Goal: Information Seeking & Learning: Find specific fact

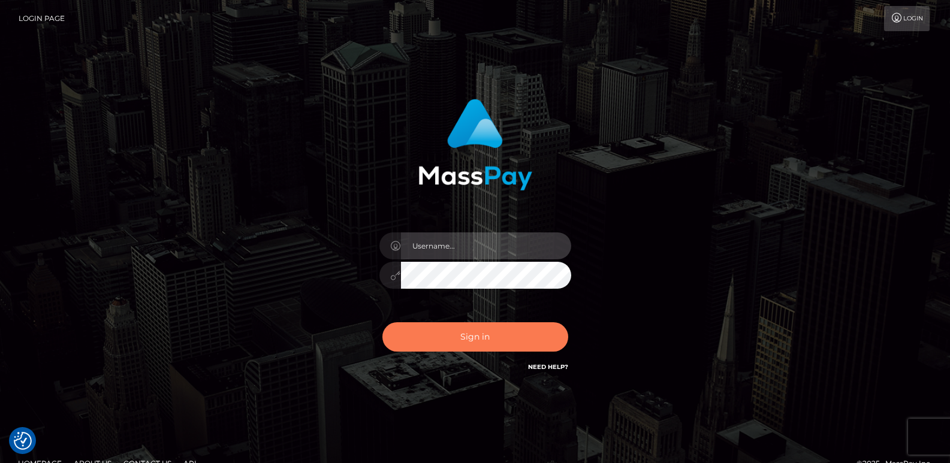
type input "[DOMAIN_NAME]"
click at [460, 344] on button "Sign in" at bounding box center [475, 337] width 186 height 29
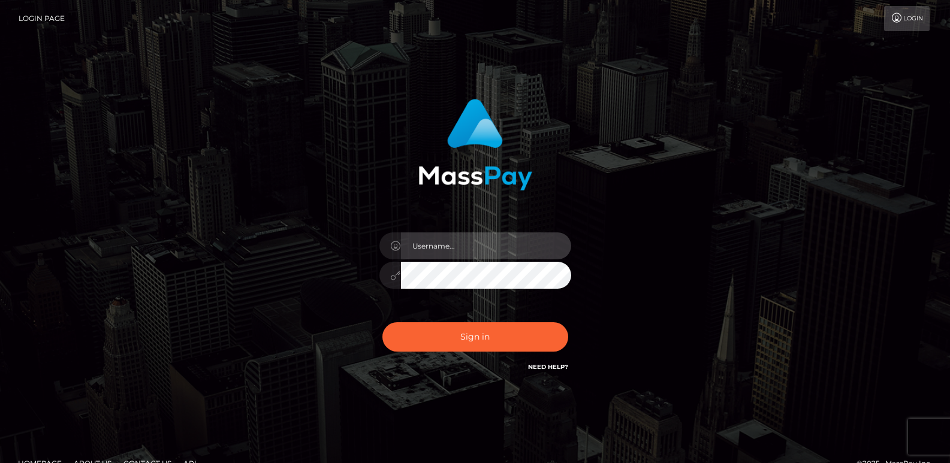
type input "[DOMAIN_NAME]"
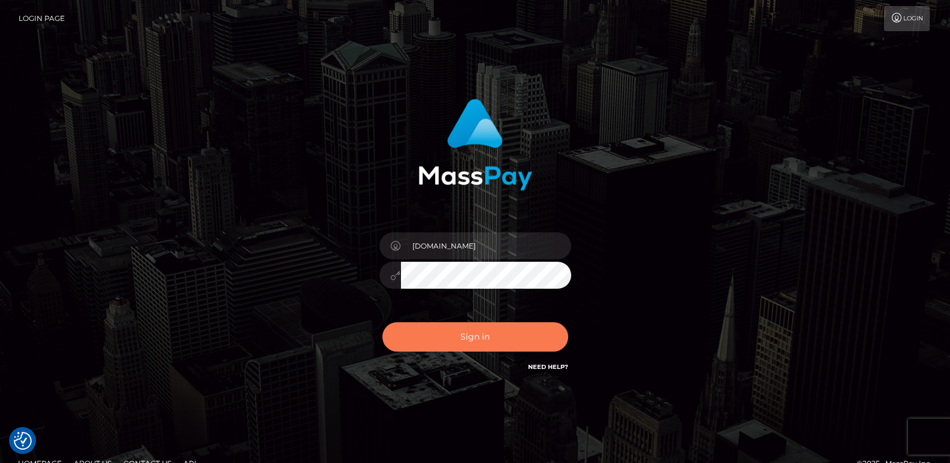
click at [460, 344] on button "Sign in" at bounding box center [475, 337] width 186 height 29
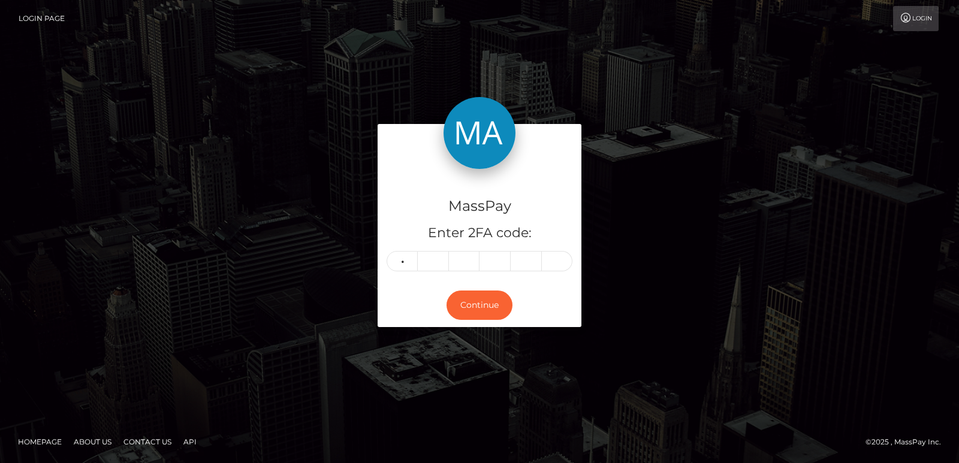
type input "4"
type input "9"
type input "1"
type input "3"
type input "4"
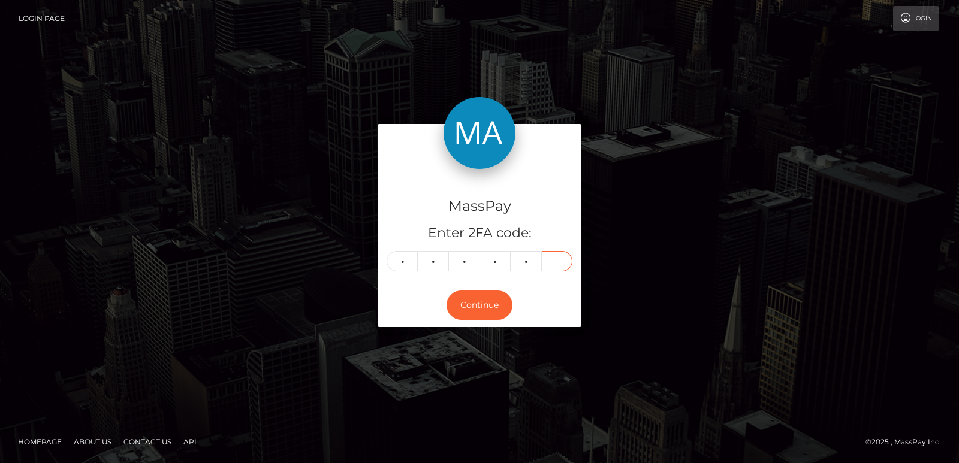
type input "2"
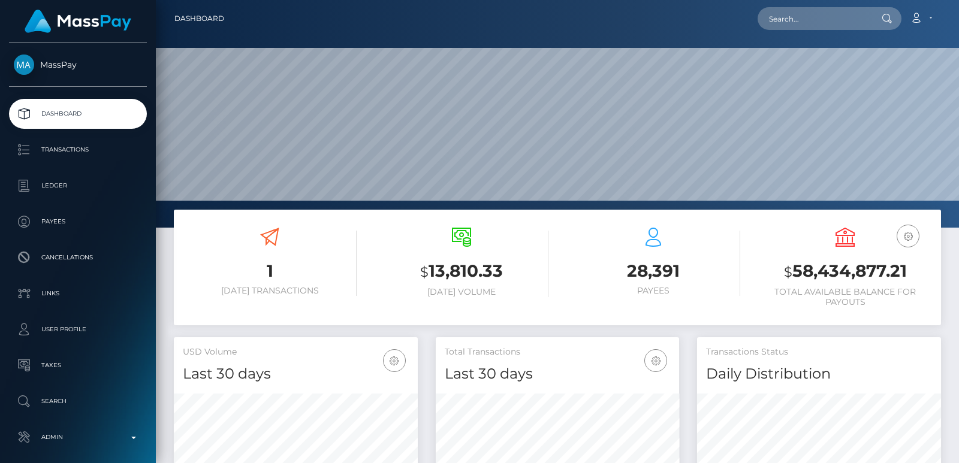
scroll to position [213, 243]
click at [795, 17] on input "text" at bounding box center [814, 18] width 113 height 23
paste input "martina.lopez.verdecia@gmail.com"
type input "martina.lopez.verdecia@gmail.com"
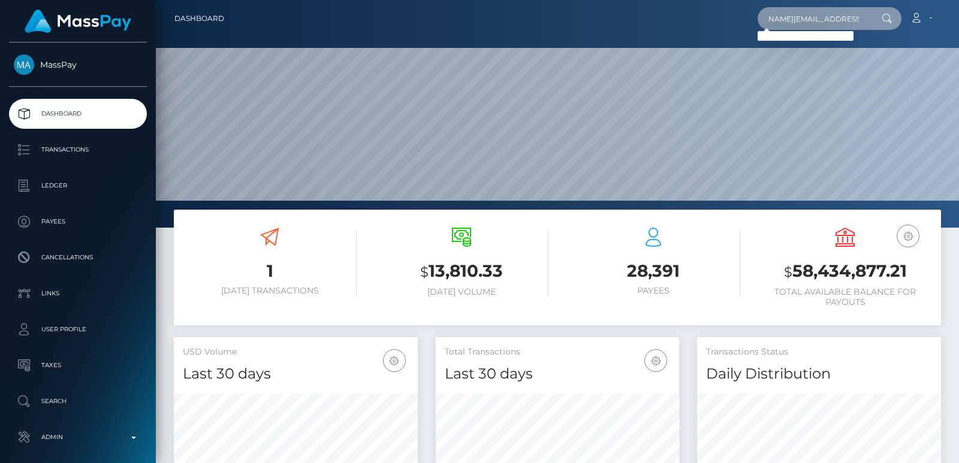
scroll to position [0, 0]
click at [796, 21] on input "martina.lopez.verdecia@gmail.com" at bounding box center [814, 18] width 113 height 23
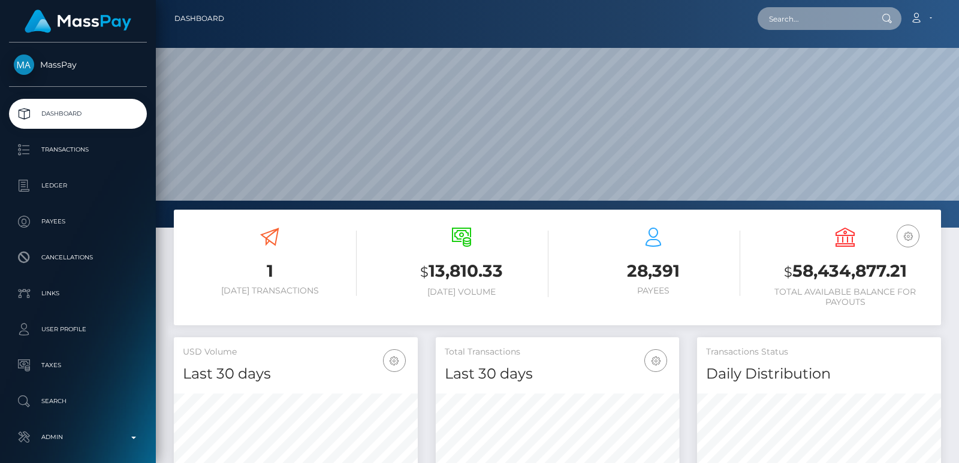
paste input "martina.lopez.verdecia@gmail.com"
type input "martina.lopez.verdecia@gmail.com"
click at [781, 19] on input "martina.lopez.verdecia@gmail.com" at bounding box center [814, 18] width 113 height 23
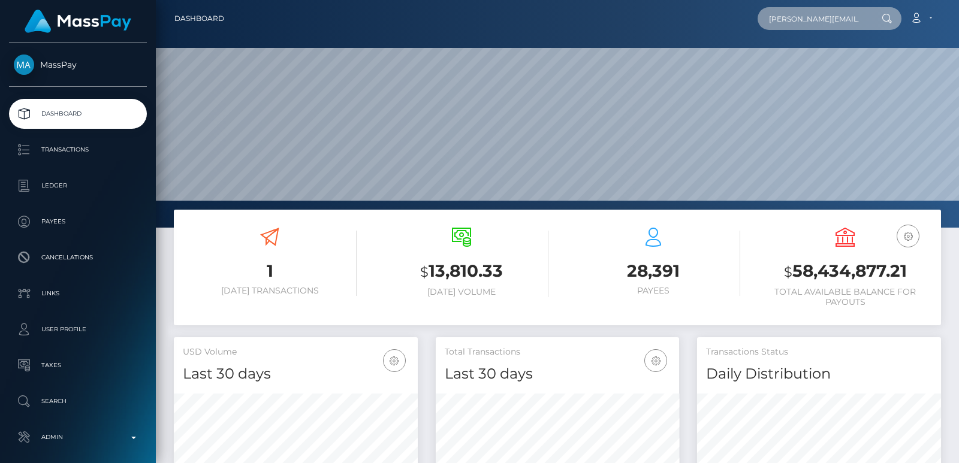
click at [781, 19] on input "martina.lopez.verdecia@gmail.com" at bounding box center [814, 18] width 113 height 23
paste input "[DEMOGRAPHIC_DATA][DOMAIN_NAME]"
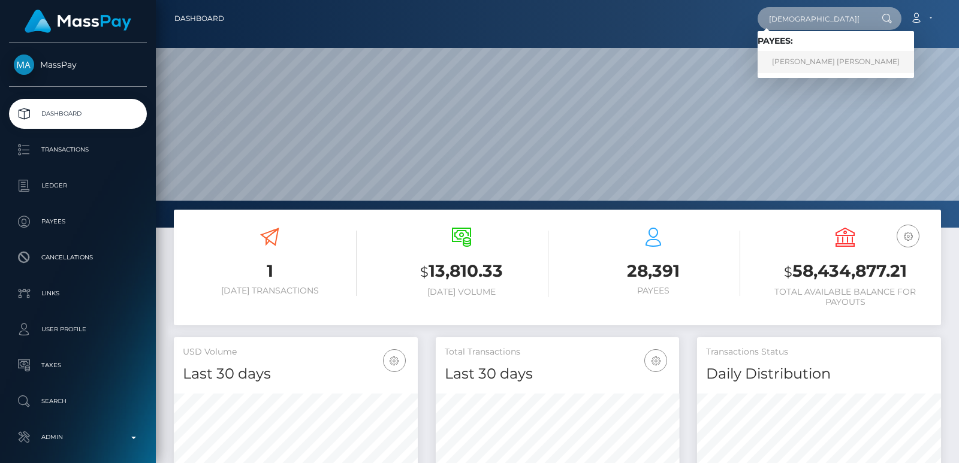
type input "greekgirl6@web.de"
click at [803, 53] on link "Martina Raphaela Lopez Verdecia" at bounding box center [836, 62] width 156 height 22
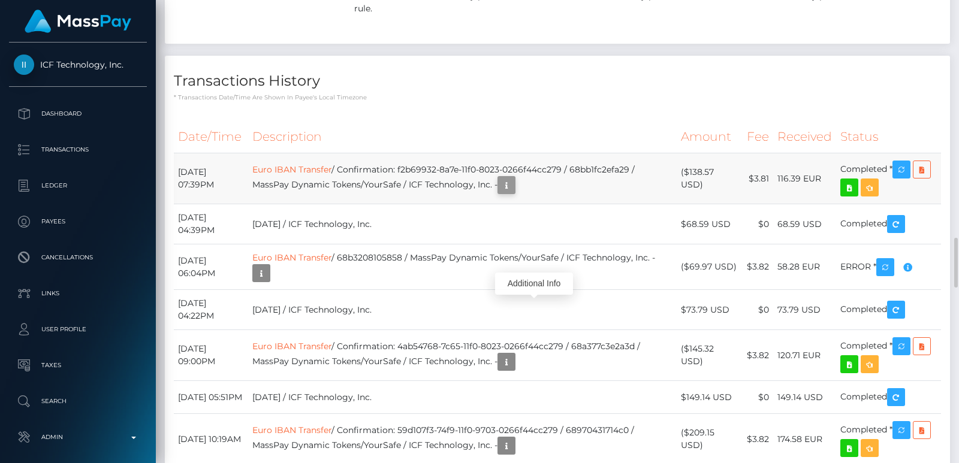
scroll to position [144, 243]
click at [514, 193] on icon "button" at bounding box center [506, 185] width 14 height 15
click at [547, 275] on div "Additional Info" at bounding box center [534, 284] width 78 height 22
click at [540, 285] on div "Additional Info" at bounding box center [534, 284] width 78 height 22
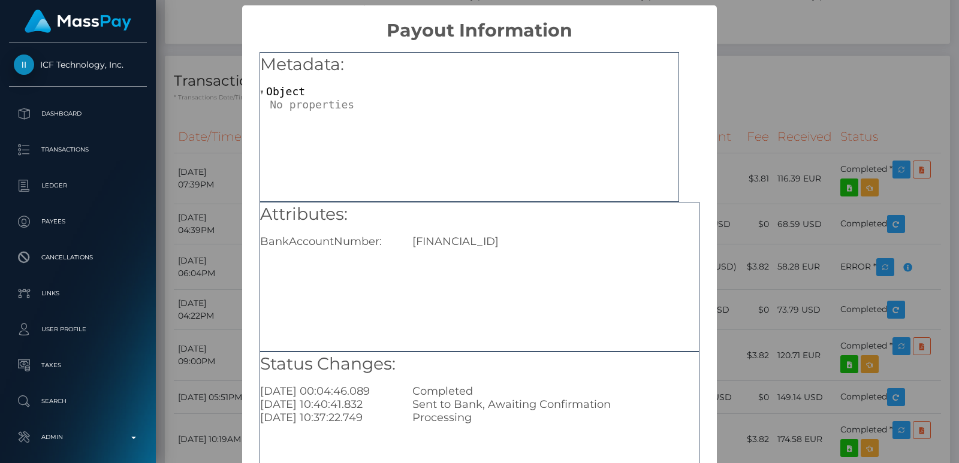
click at [525, 236] on div "BG19INTF40012097627413" at bounding box center [555, 241] width 305 height 13
copy div "BG19INTF40012097627413"
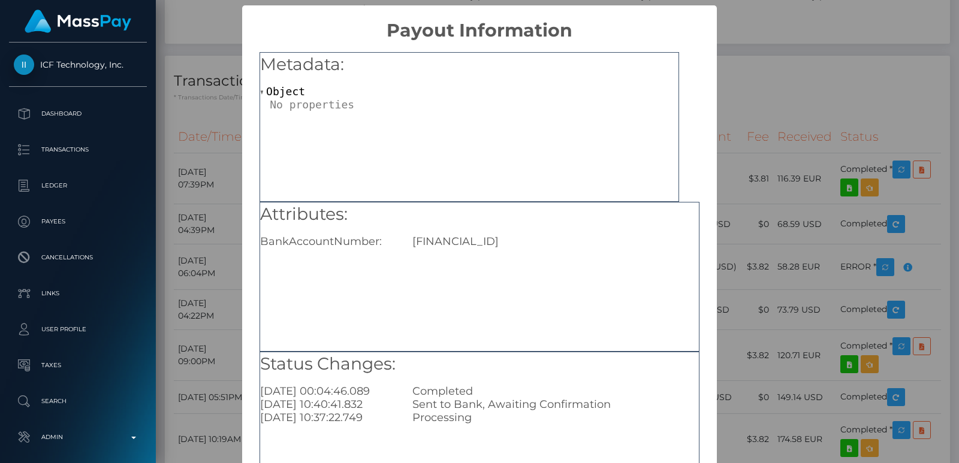
click at [748, 81] on div "× Payout Information Metadata: Object Attributes: BankAccountNumber: BG19INTF40…" at bounding box center [479, 231] width 959 height 463
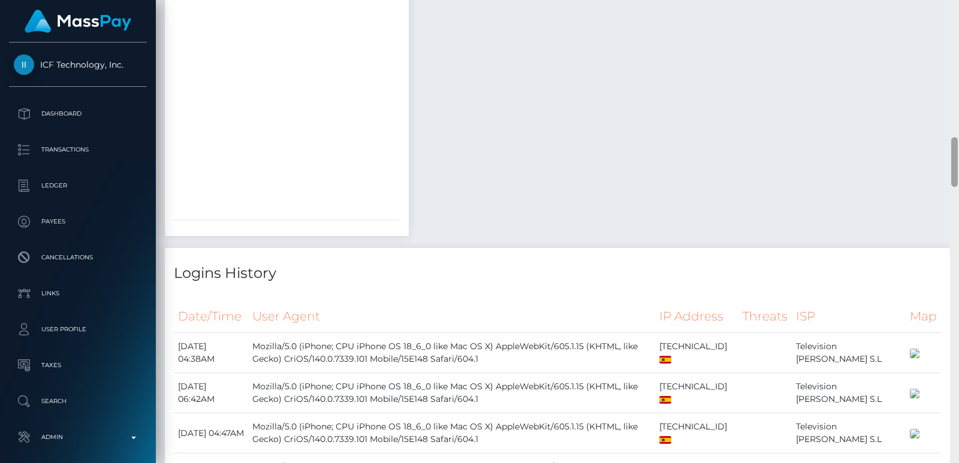
click at [955, 13] on div at bounding box center [954, 231] width 9 height 463
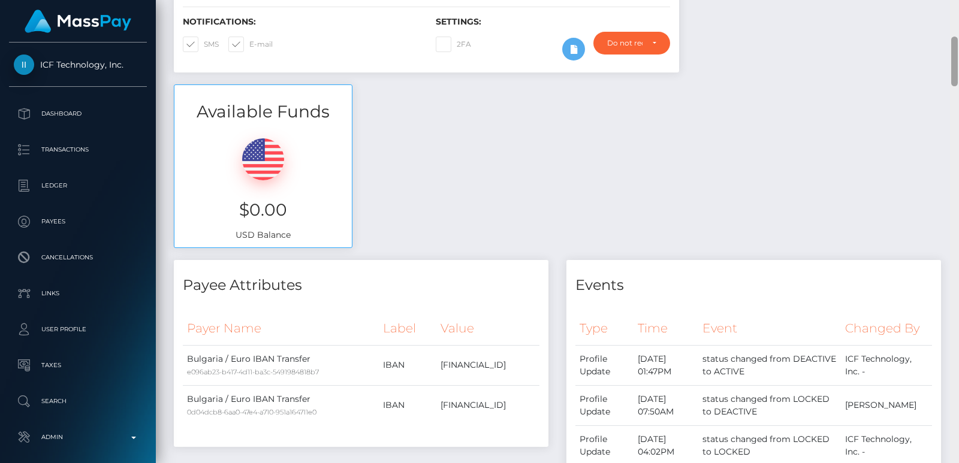
click at [955, 13] on div "Customer Profile Loading... Loading..." at bounding box center [557, 231] width 803 height 463
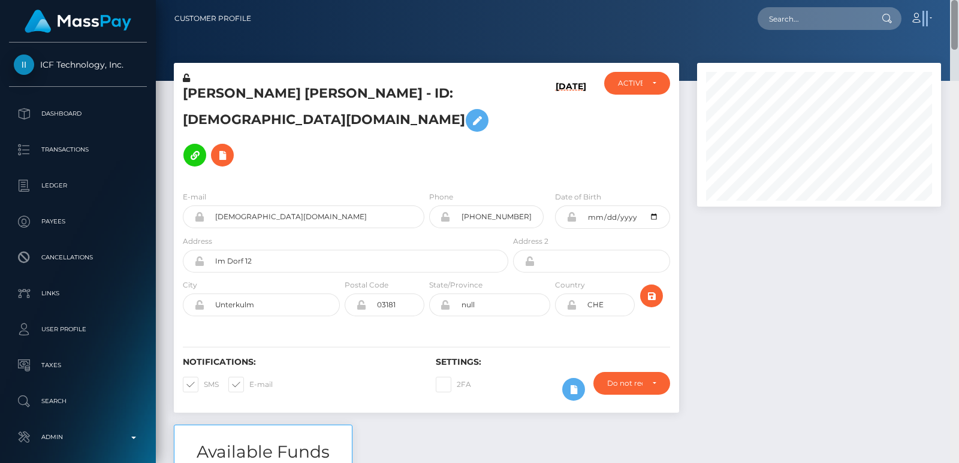
click at [955, 13] on nav "Customer Profile Loading... Loading... Account" at bounding box center [557, 18] width 803 height 37
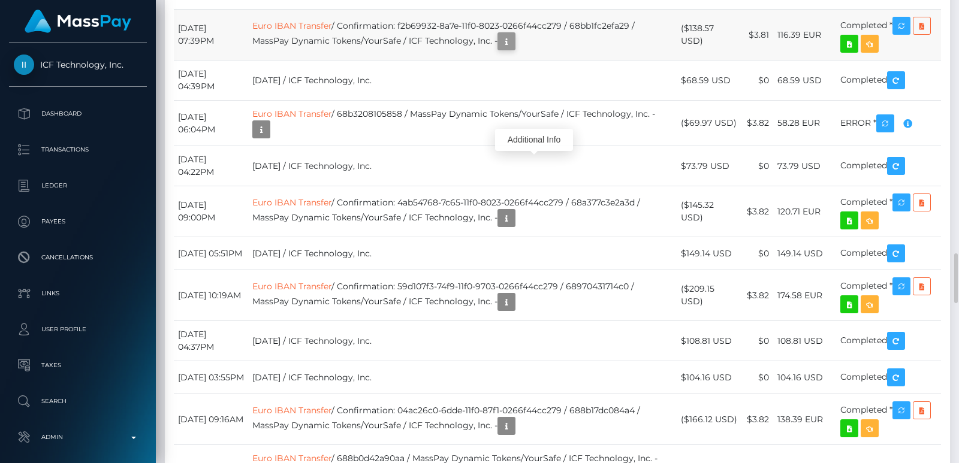
scroll to position [144, 243]
click at [514, 49] on icon "button" at bounding box center [506, 41] width 14 height 15
click at [540, 134] on div "Additional Info" at bounding box center [534, 140] width 78 height 22
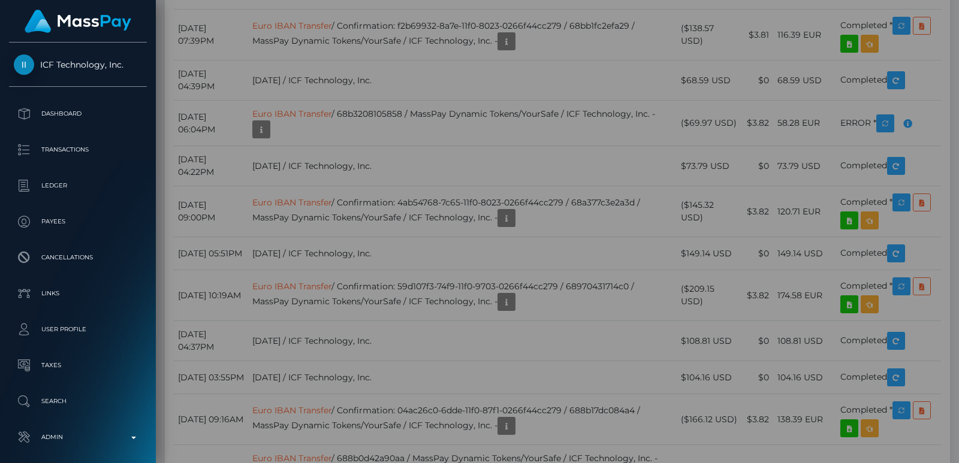
scroll to position [0, 0]
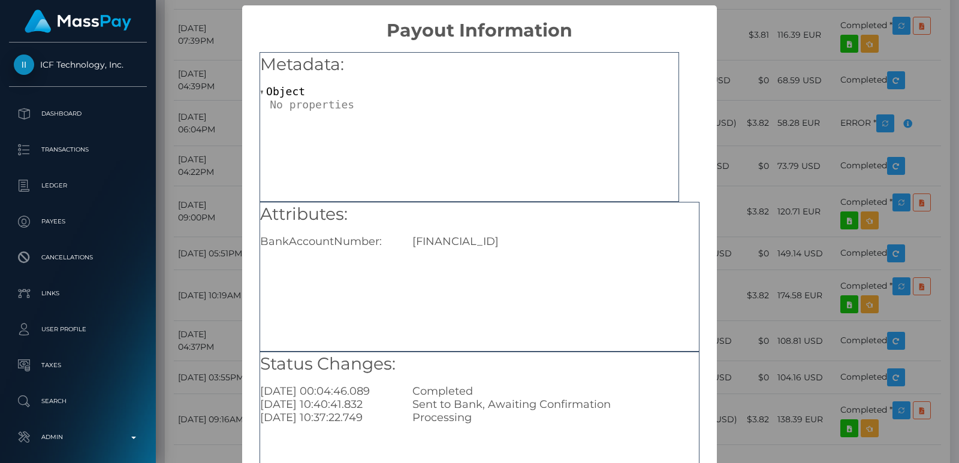
drag, startPoint x: 260, startPoint y: 242, endPoint x: 561, endPoint y: 236, distance: 300.4
click at [561, 236] on div "BankAccountNumber: BG19INTF40012097627413" at bounding box center [479, 241] width 457 height 13
copy div "BankAccountNumber: BG19INTF40012097627413"
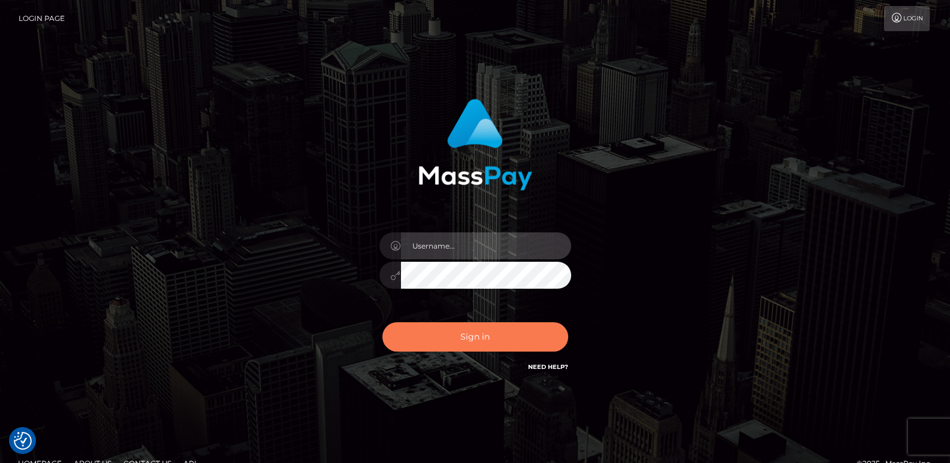
type input "ts2.es"
click at [487, 341] on button "Sign in" at bounding box center [475, 337] width 186 height 29
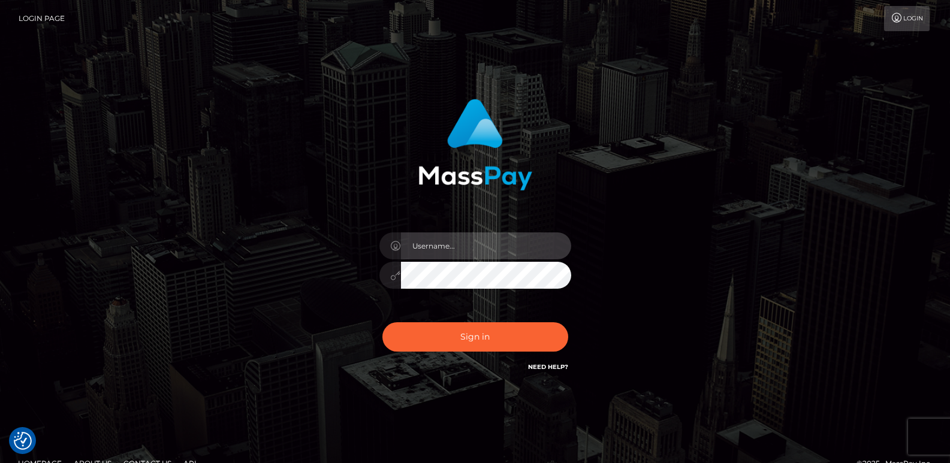
type input "ts2.es"
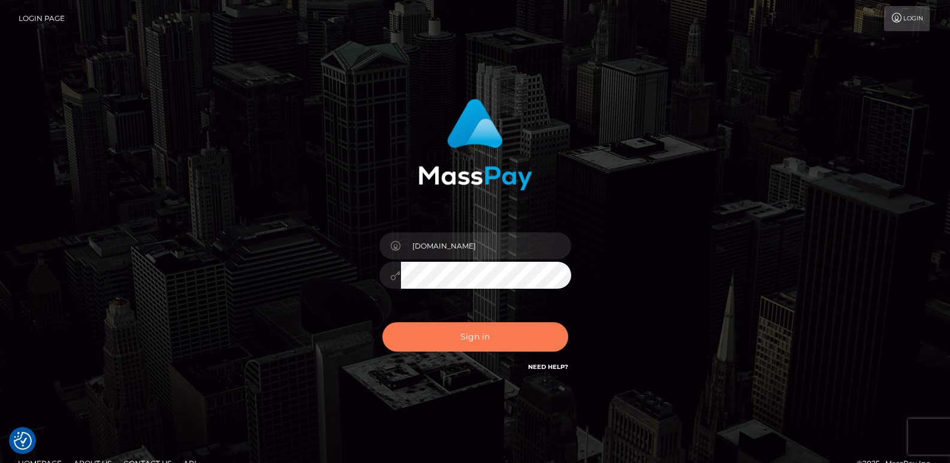
click at [487, 341] on button "Sign in" at bounding box center [475, 337] width 186 height 29
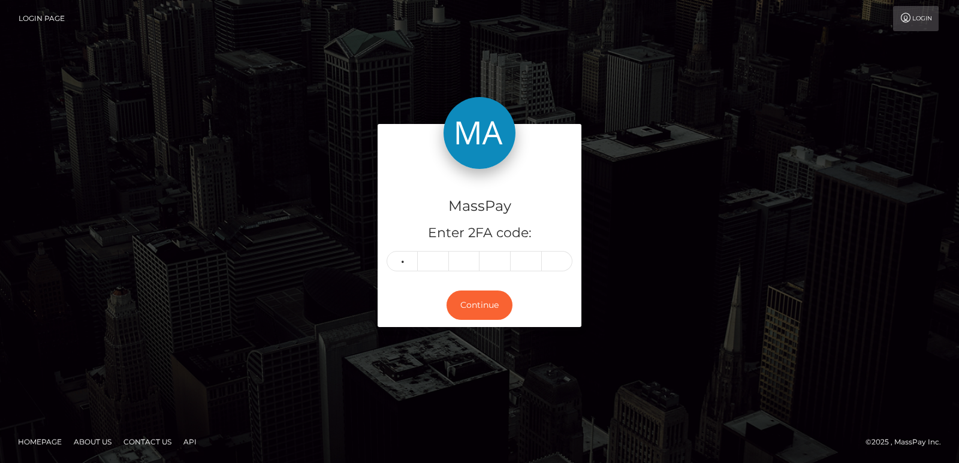
type input "5"
type input "3"
type input "5"
type input "3"
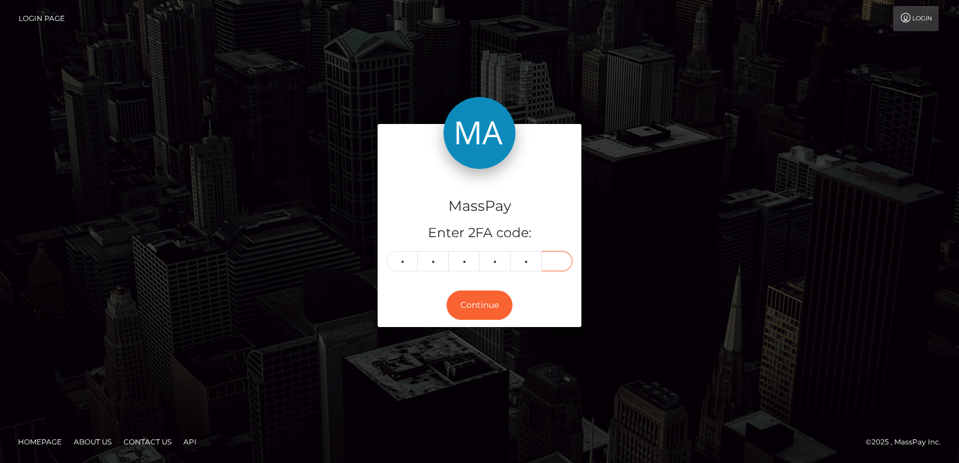
type input "1"
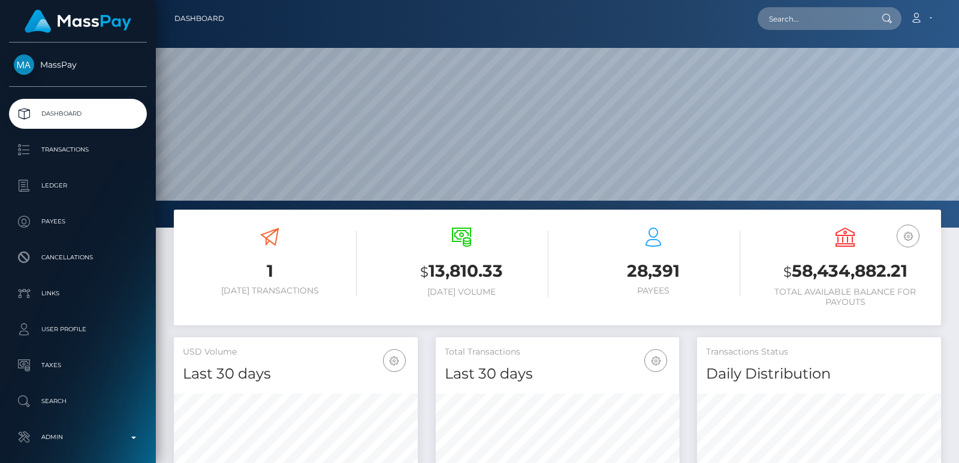
scroll to position [213, 243]
click at [796, 16] on input "text" at bounding box center [814, 18] width 113 height 23
paste input "[EMAIL_ADDRESS][DOMAIN_NAME]"
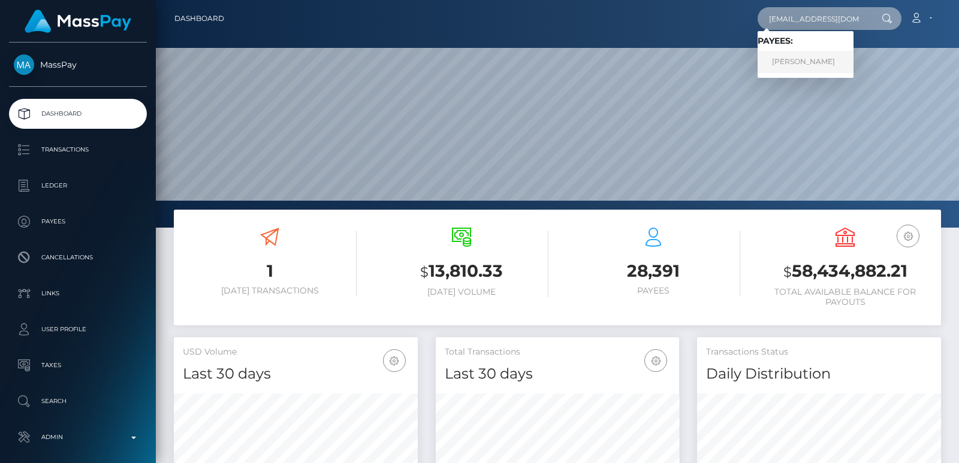
type input "[EMAIL_ADDRESS][DOMAIN_NAME]"
click at [817, 56] on link "HAYLEA BROOKE ALLEN" at bounding box center [806, 62] width 96 height 22
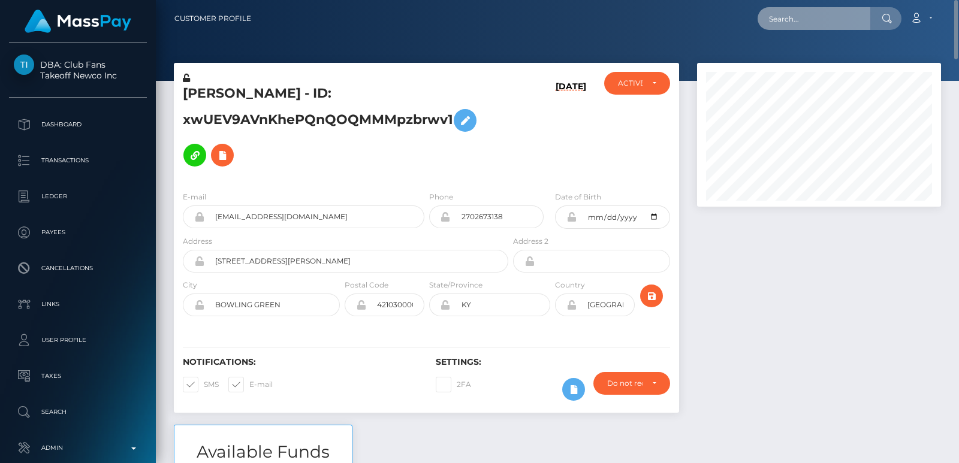
click at [791, 19] on input "text" at bounding box center [814, 18] width 113 height 23
paste input "[PERSON_NAME][EMAIL_ADDRESS][DOMAIN_NAME]"
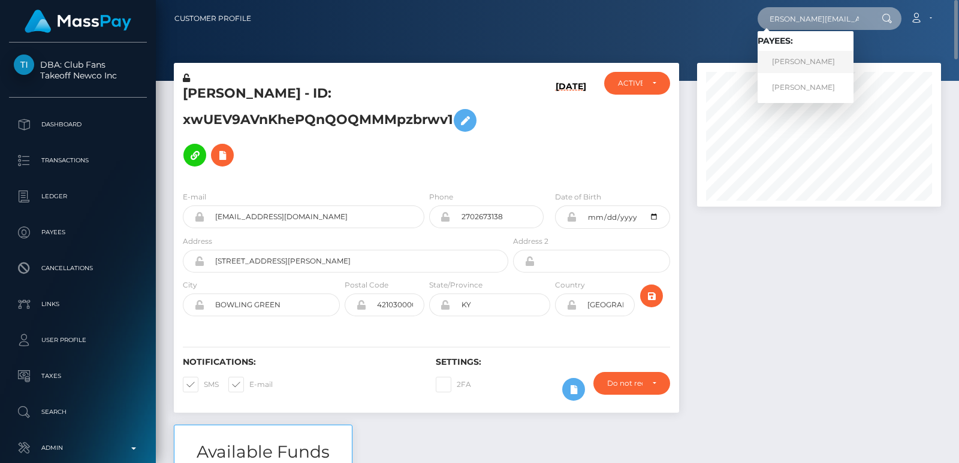
type input "laura.slushy25@gmail.com"
click at [781, 61] on link "Laura Belen Sanchez" at bounding box center [806, 62] width 96 height 22
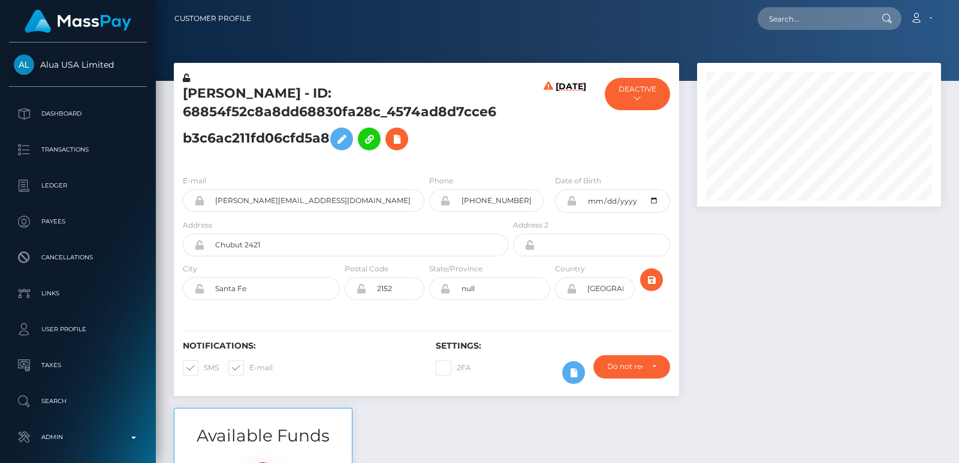
scroll to position [144, 243]
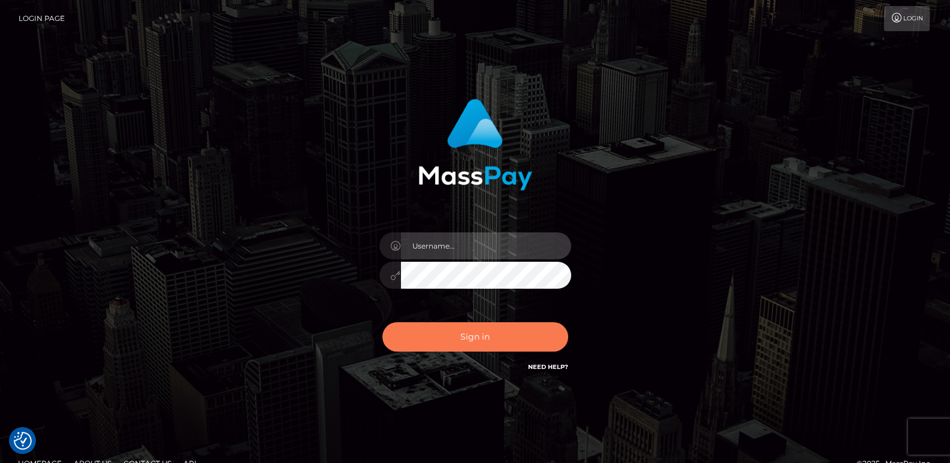
type input "ts2.es"
click at [427, 326] on button "Sign in" at bounding box center [475, 337] width 186 height 29
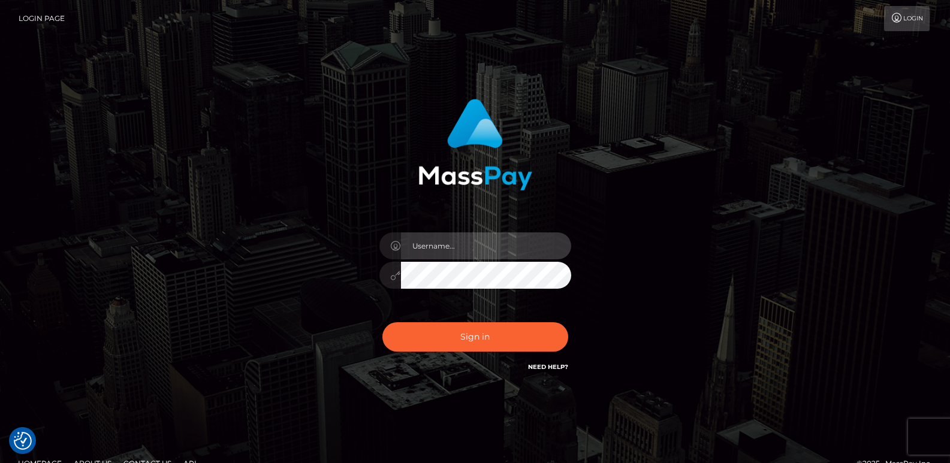
type input "ts2.es"
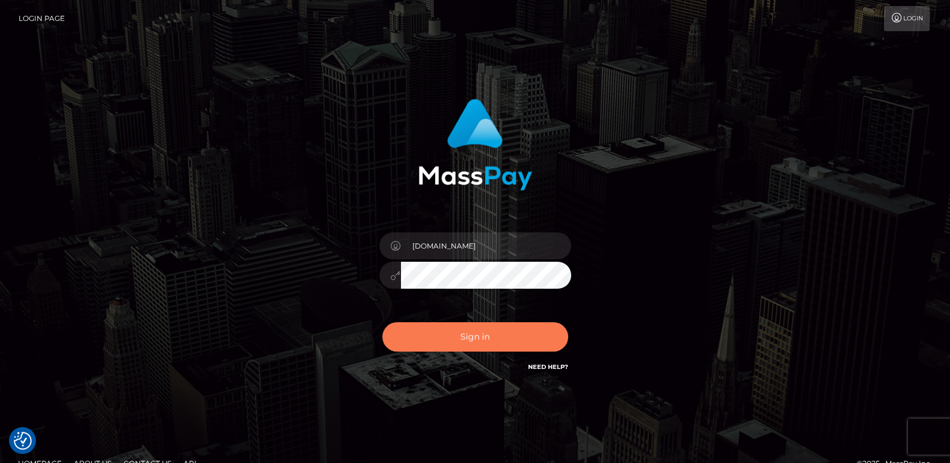
click at [427, 326] on button "Sign in" at bounding box center [475, 337] width 186 height 29
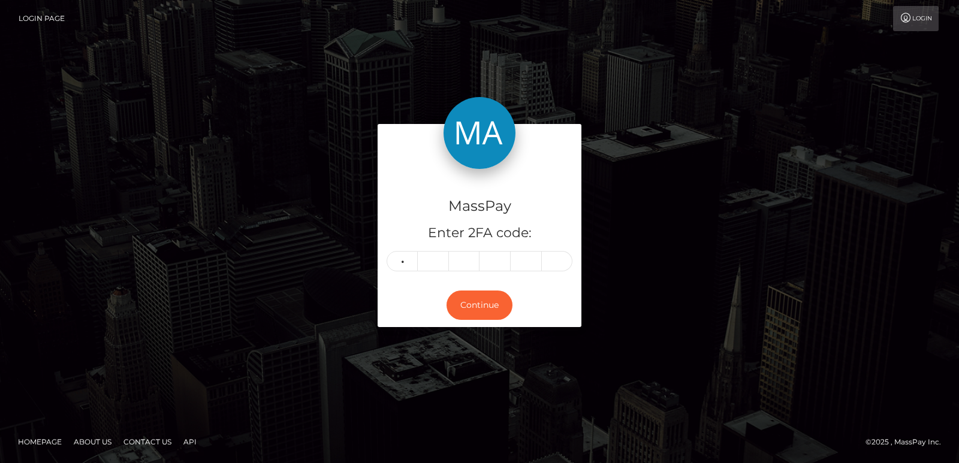
type input "4"
type input "2"
type input "3"
type input "7"
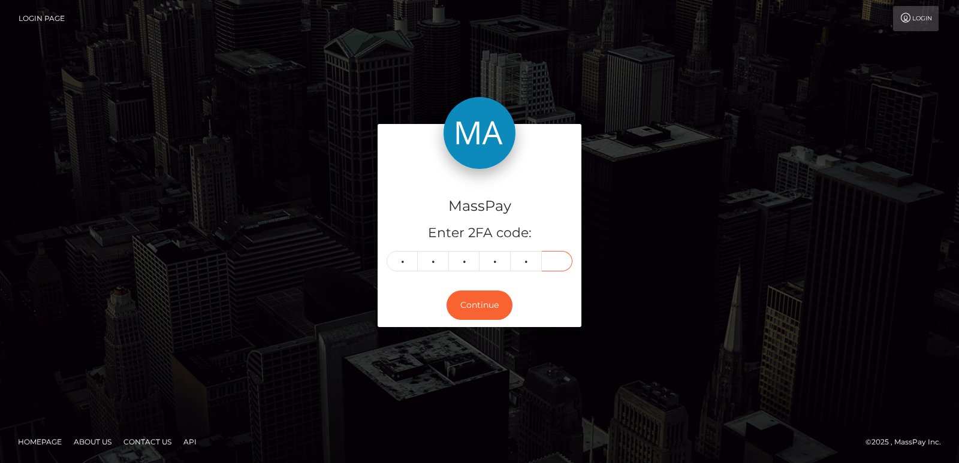
type input "3"
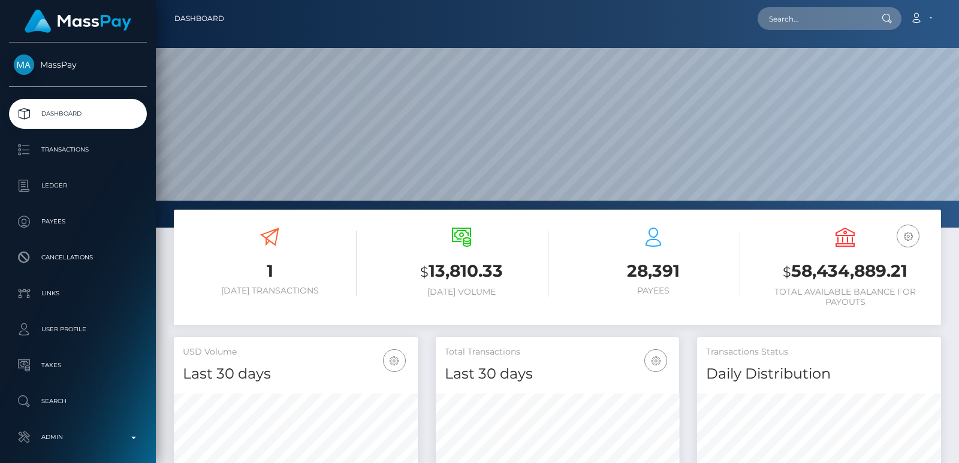
scroll to position [213, 243]
click at [790, 19] on input "text" at bounding box center [814, 18] width 113 height 23
paste input "[EMAIL_ADDRESS][DOMAIN_NAME]"
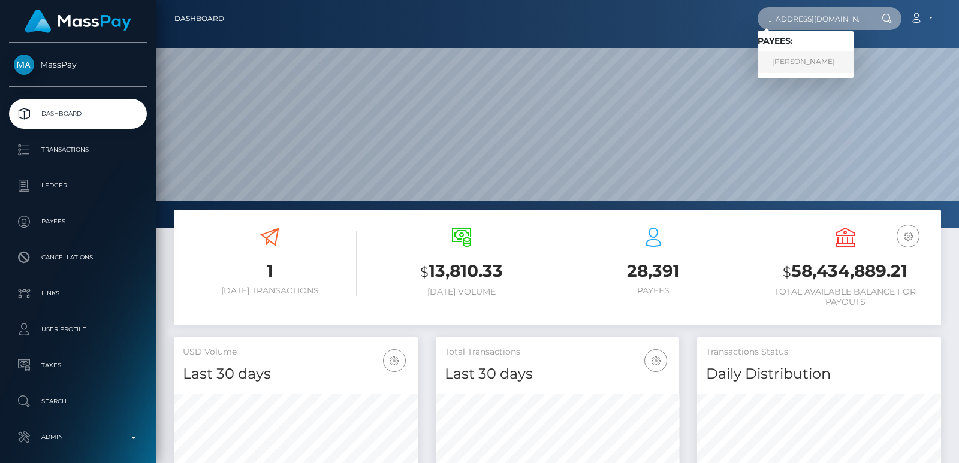
type input "[EMAIL_ADDRESS][DOMAIN_NAME]"
click at [788, 61] on link "Radu Adrian Grigore" at bounding box center [806, 62] width 96 height 22
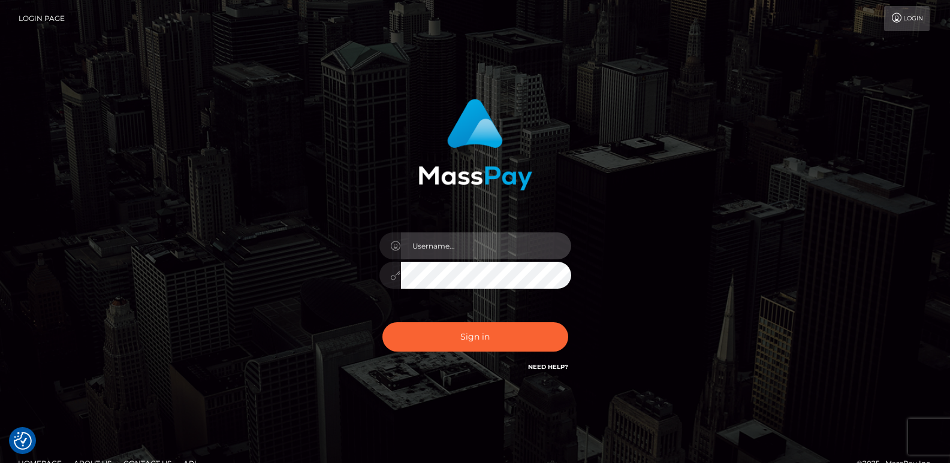
type input "ts2.es"
click at [302, 41] on div "ts2.es Sign in" at bounding box center [475, 242] width 950 height 485
click at [441, 364] on div "Sign in Need Help?" at bounding box center [476, 341] width 210 height 53
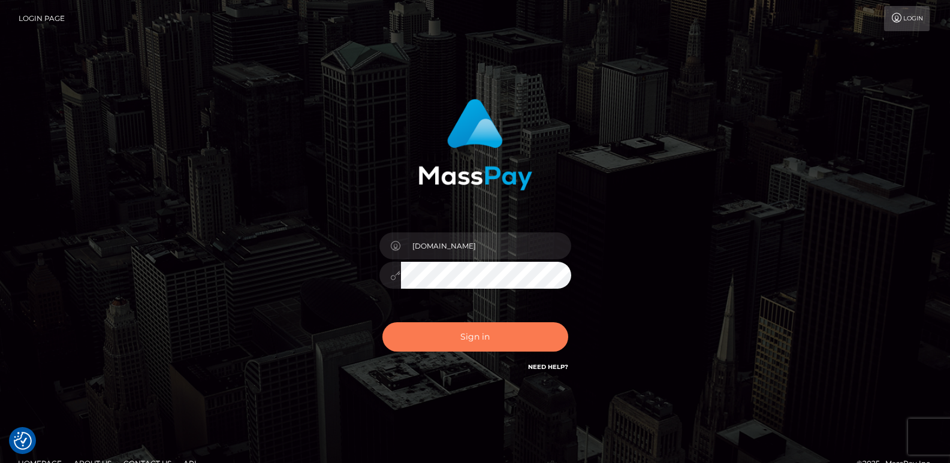
click at [449, 344] on button "Sign in" at bounding box center [475, 337] width 186 height 29
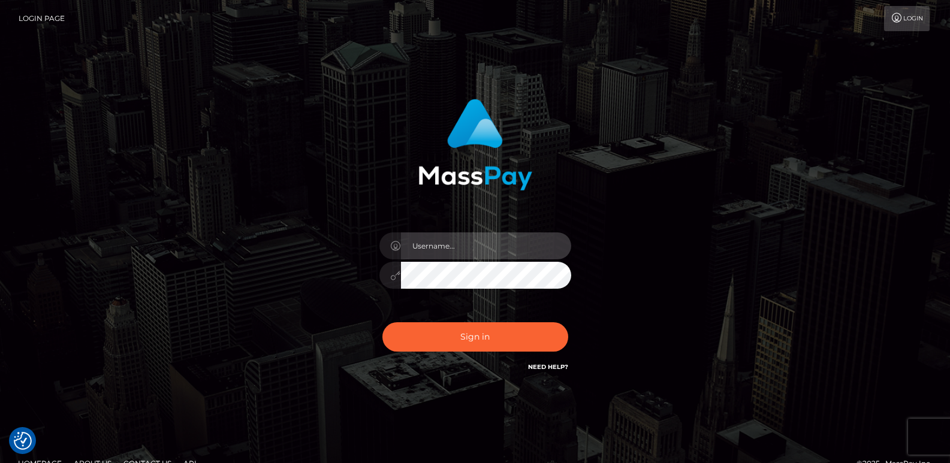
type input "[DOMAIN_NAME]"
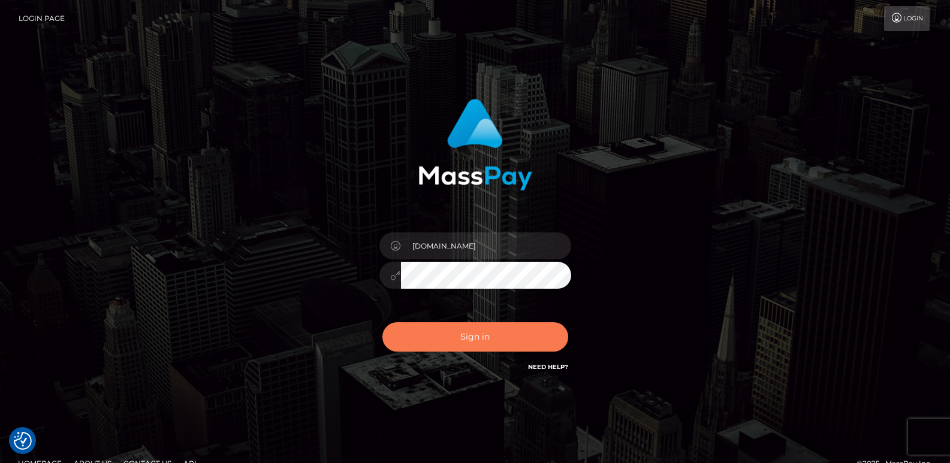
click at [449, 344] on button "Sign in" at bounding box center [475, 337] width 186 height 29
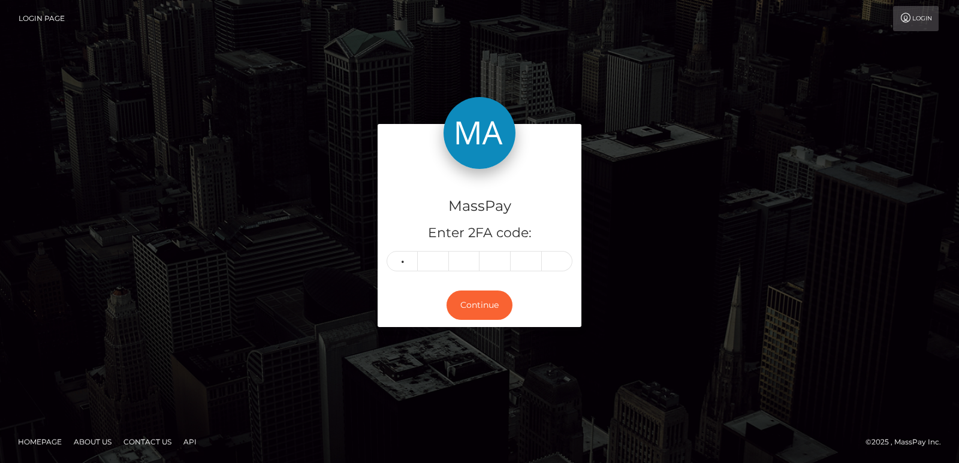
type input "7"
type input "4"
type input "5"
type input "4"
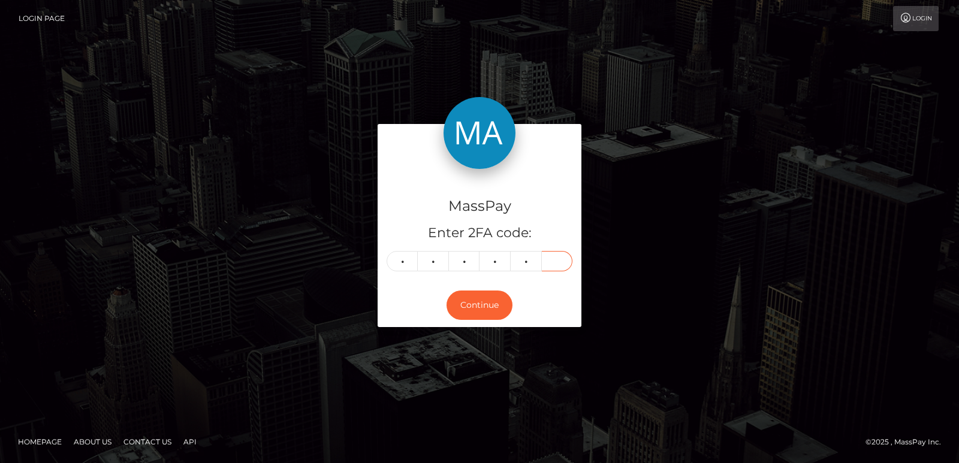
type input "6"
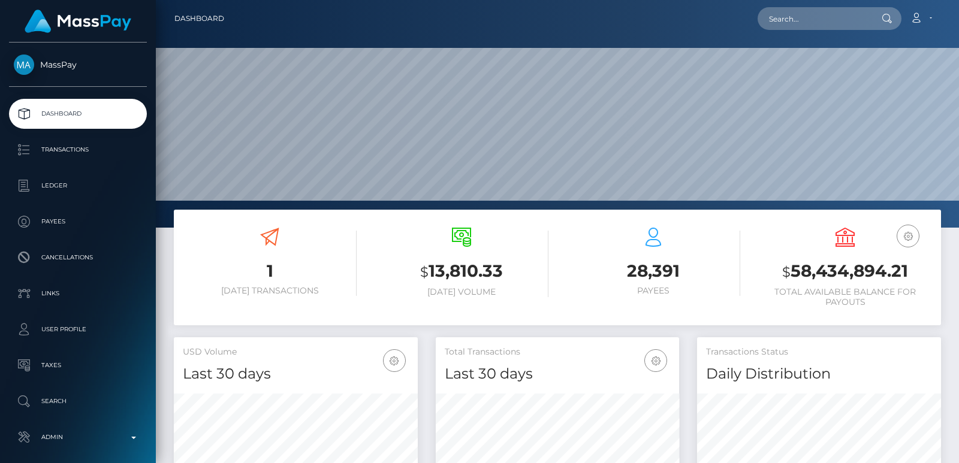
scroll to position [213, 243]
click at [830, 14] on input "text" at bounding box center [814, 18] width 113 height 23
paste input "martina.lopez.verdecia@gmail.com"
type input "martina.lopez.verdecia@gmail.com"
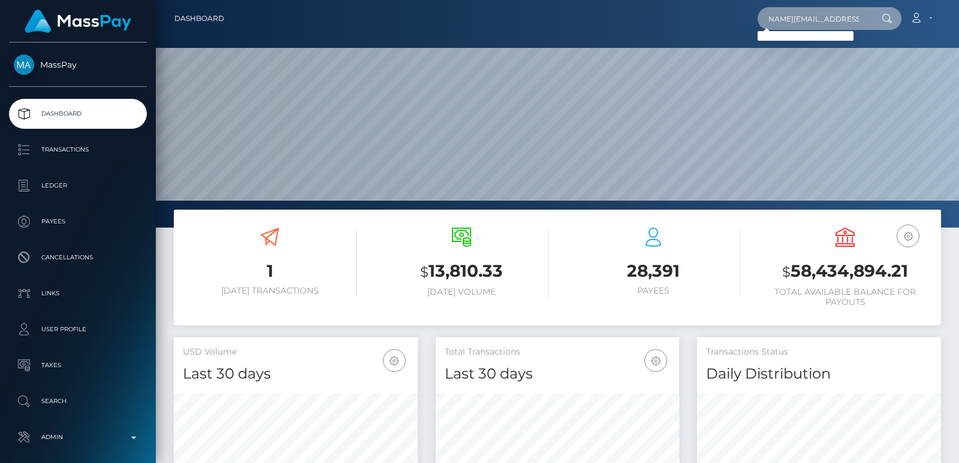
scroll to position [0, 0]
click at [796, 28] on input "martina.lopez.verdecia@gmail.com" at bounding box center [814, 18] width 113 height 23
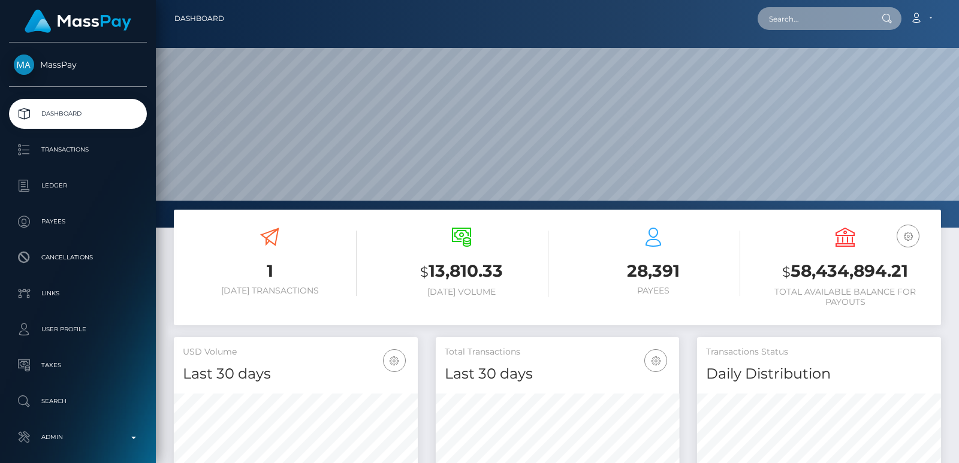
paste input "[DEMOGRAPHIC_DATA][DOMAIN_NAME]"
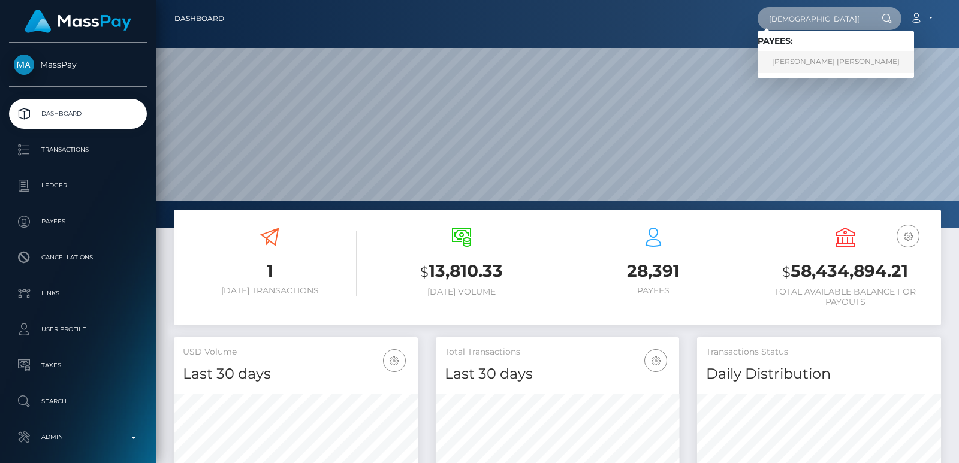
type input "[DEMOGRAPHIC_DATA][DOMAIN_NAME]"
click at [830, 58] on link "Martina Raphaela Lopez Verdecia" at bounding box center [836, 62] width 156 height 22
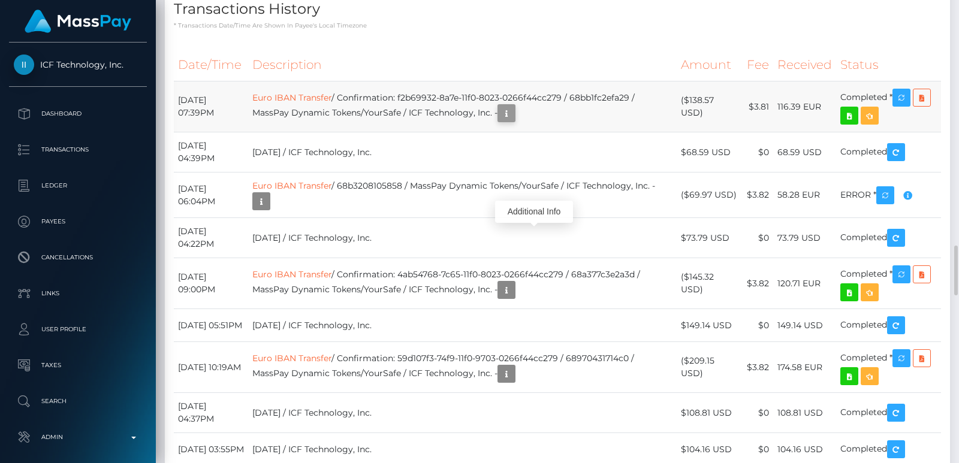
scroll to position [144, 243]
click at [514, 121] on icon "button" at bounding box center [506, 113] width 14 height 15
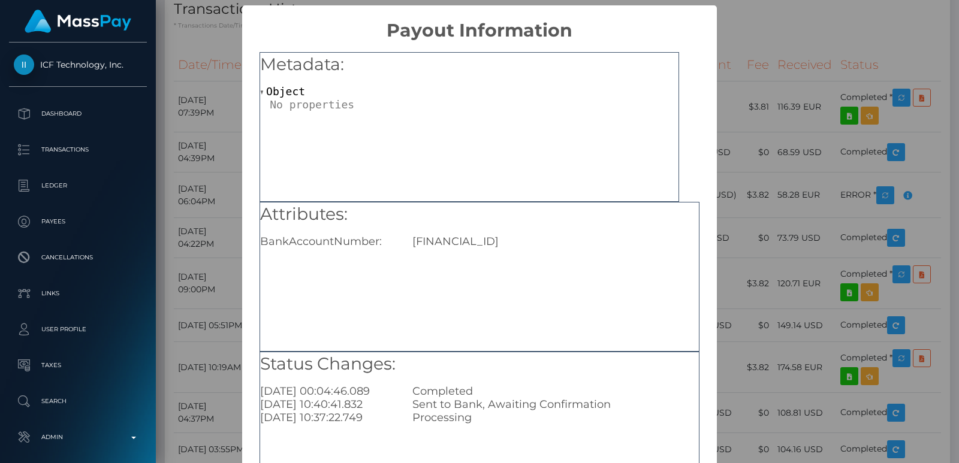
click at [800, 115] on div "× Payout Information Metadata: Object Attributes: BankAccountNumber: BG19INTF40…" at bounding box center [479, 231] width 959 height 463
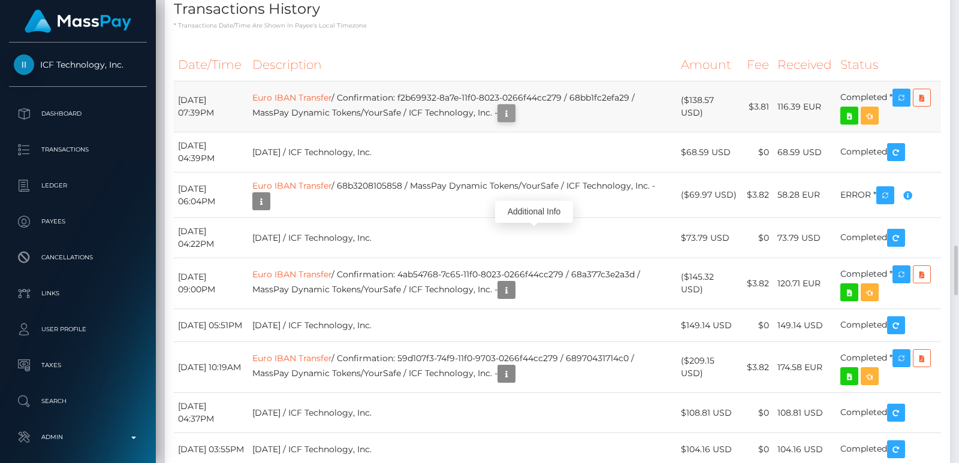
click at [514, 121] on icon "button" at bounding box center [506, 113] width 14 height 15
click at [541, 210] on div "Additional Info" at bounding box center [534, 212] width 78 height 22
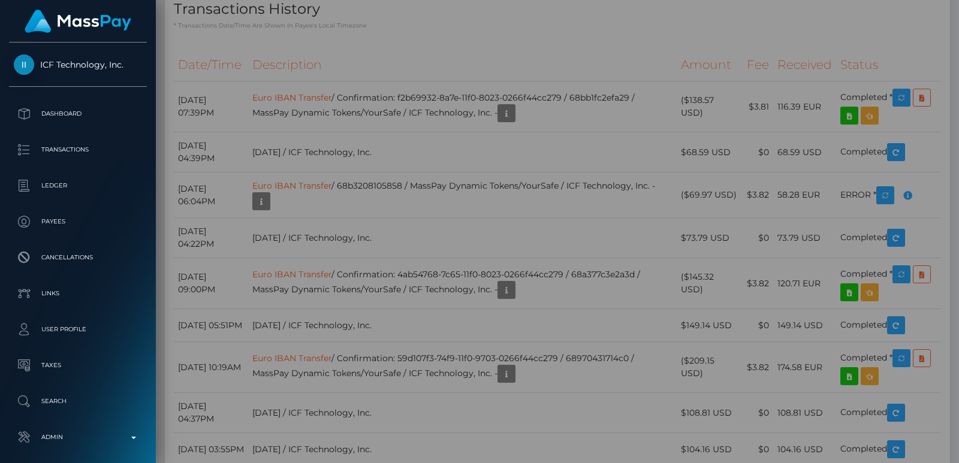
click at [541, 210] on div "Additional Info" at bounding box center [534, 212] width 78 height 22
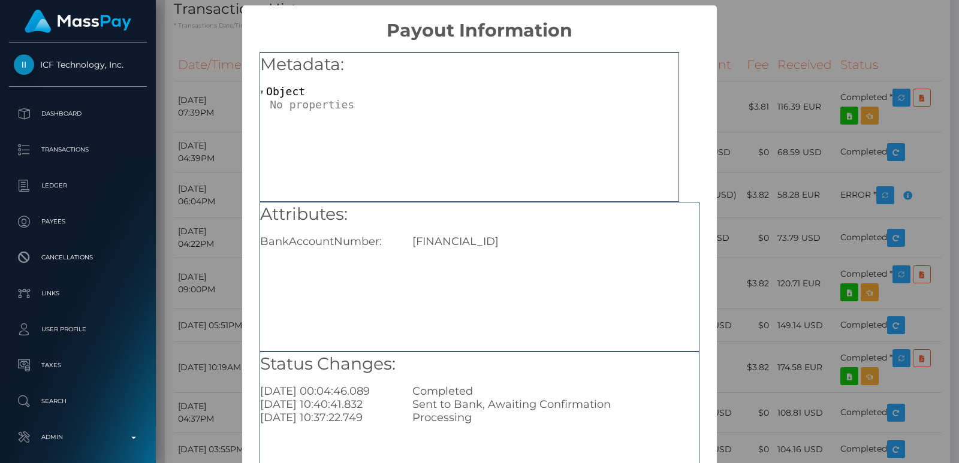
click at [164, 208] on div "× Payout Information Metadata: Object Attributes: BankAccountNumber: BG19INTF40…" at bounding box center [479, 231] width 959 height 463
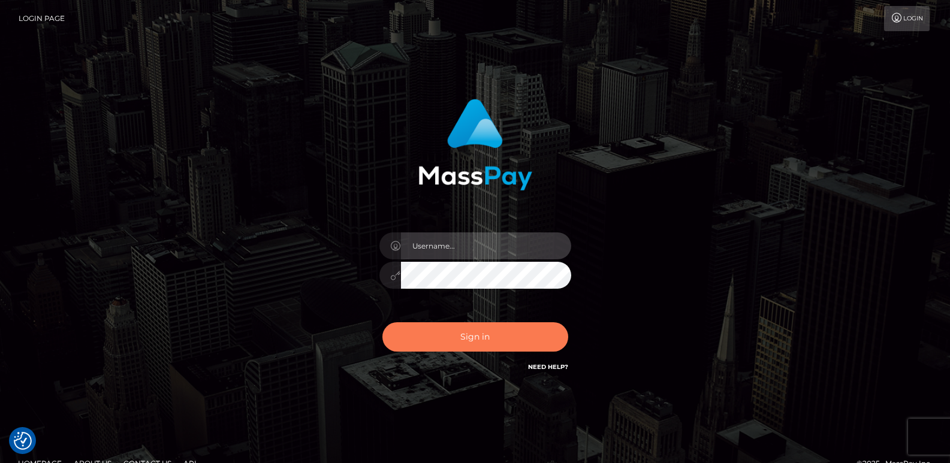
type input "[DOMAIN_NAME]"
click at [445, 339] on button "Sign in" at bounding box center [475, 337] width 186 height 29
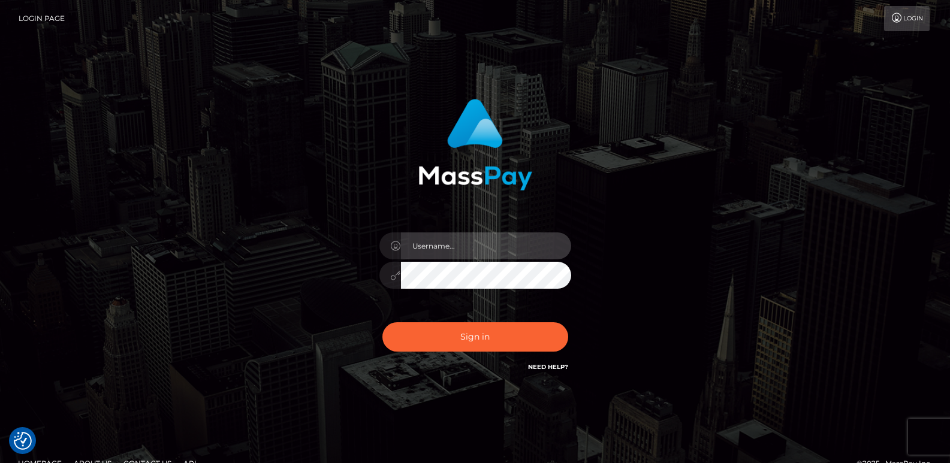
type input "[DOMAIN_NAME]"
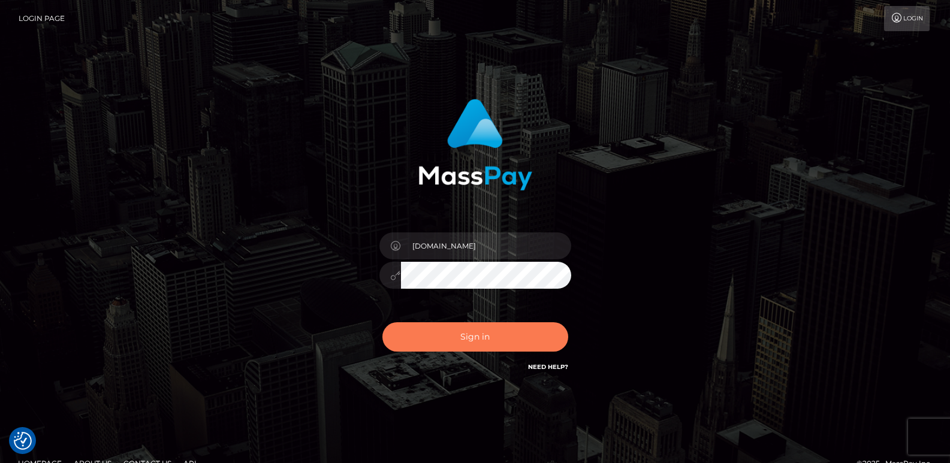
click at [445, 339] on button "Sign in" at bounding box center [475, 337] width 186 height 29
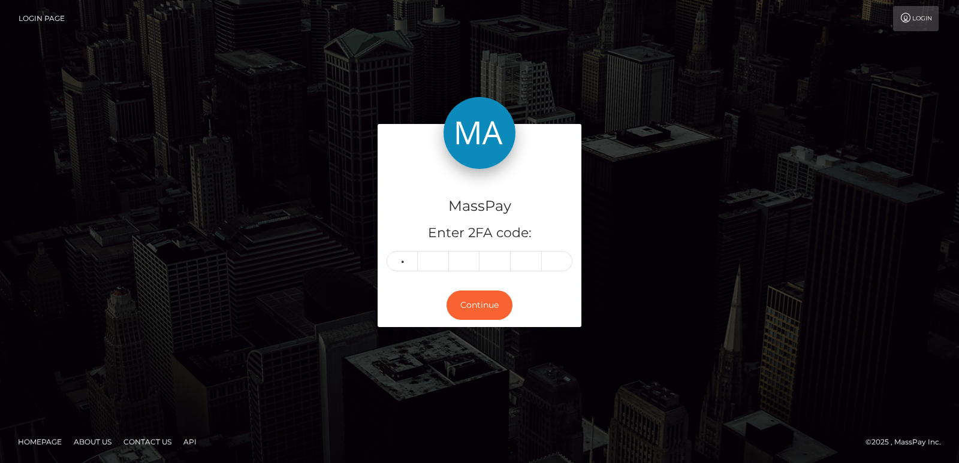
type input "6"
type input "2"
type input "5"
type input "7"
type input "1"
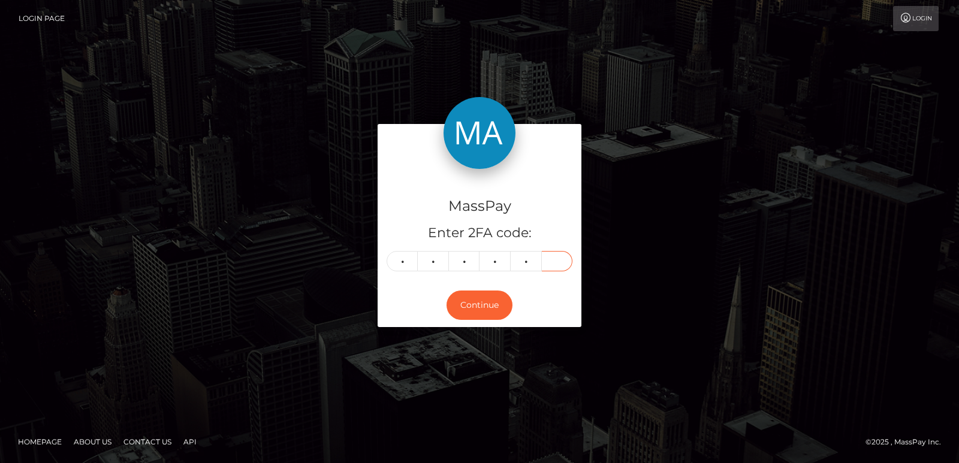
type input "2"
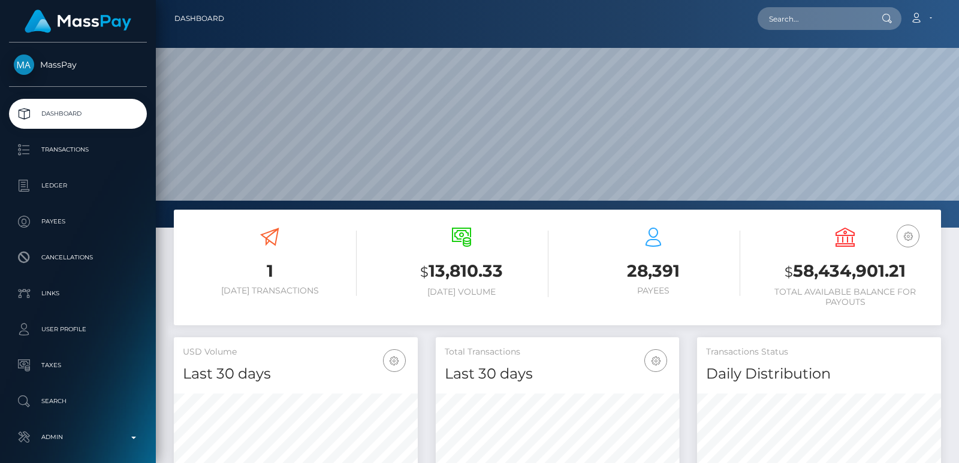
scroll to position [357, 243]
click at [794, 28] on input "text" at bounding box center [814, 18] width 113 height 23
paste input "[EMAIL_ADDRESS][DOMAIN_NAME]"
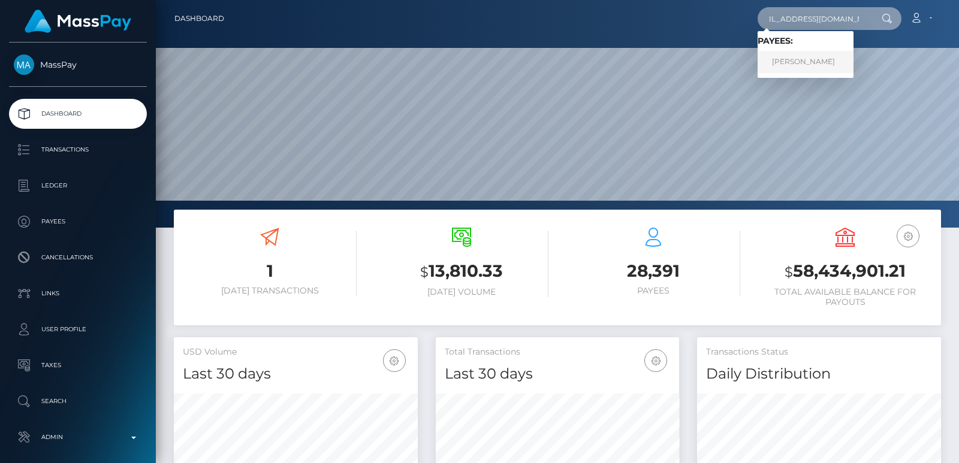
type input "[EMAIL_ADDRESS][DOMAIN_NAME]"
click at [801, 67] on link "[PERSON_NAME]" at bounding box center [806, 62] width 96 height 22
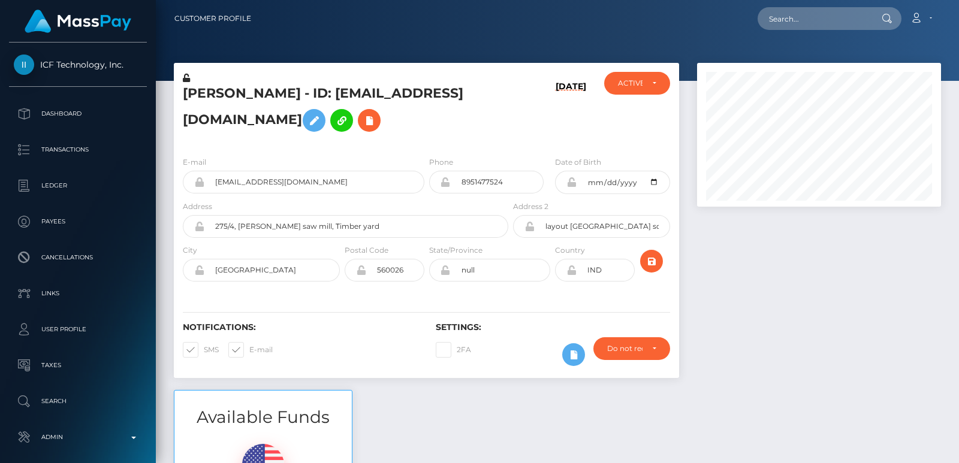
scroll to position [144, 243]
click at [787, 14] on input "text" at bounding box center [814, 18] width 113 height 23
paste input "rokayasangeetha@gmail.com"
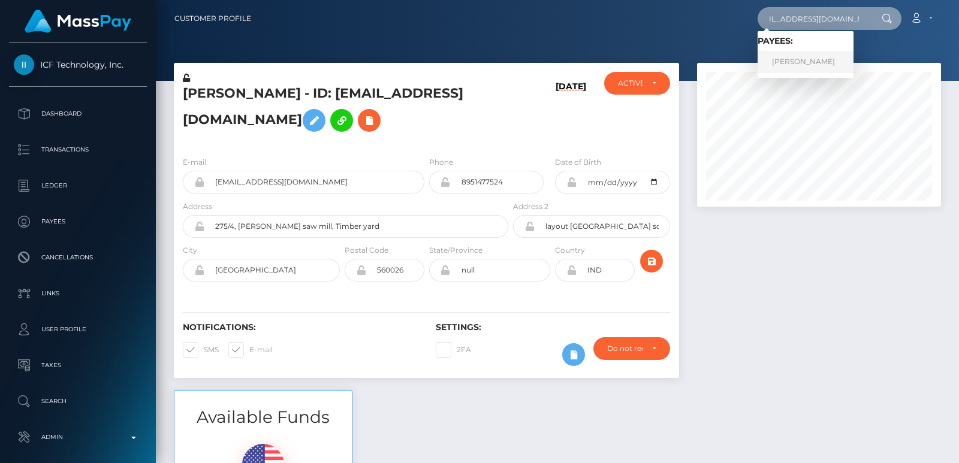
type input "rokayasangeetha@gmail.com"
click at [800, 62] on link "Sangeetha Sangeetha" at bounding box center [806, 62] width 96 height 22
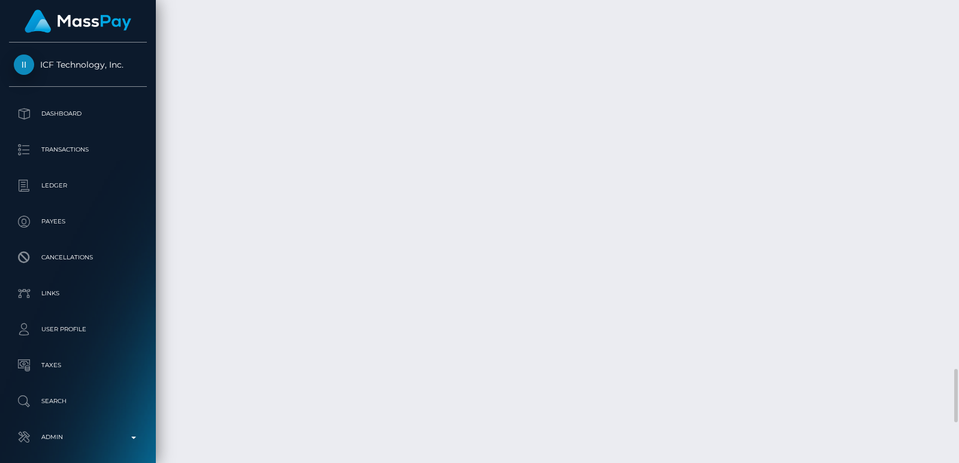
scroll to position [144, 243]
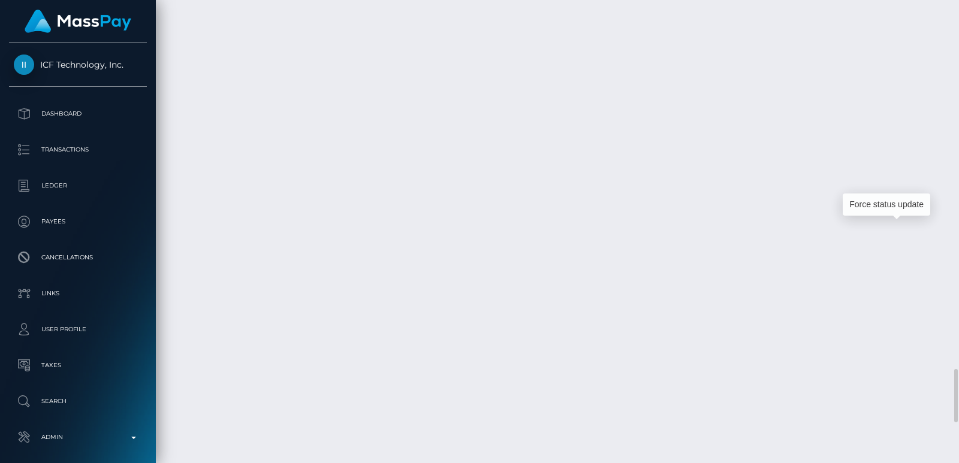
click at [957, 429] on div at bounding box center [954, 231] width 9 height 463
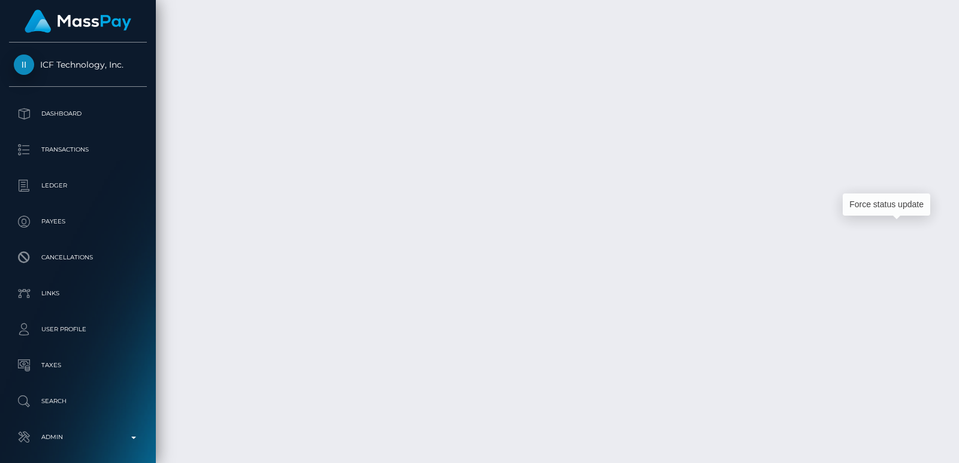
click at [956, 423] on div at bounding box center [956, 395] width 4 height 53
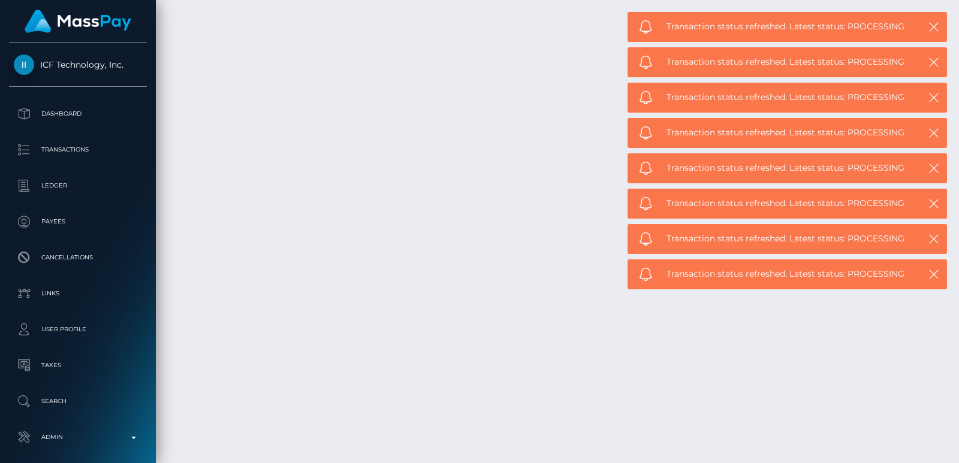
scroll to position [3555, 0]
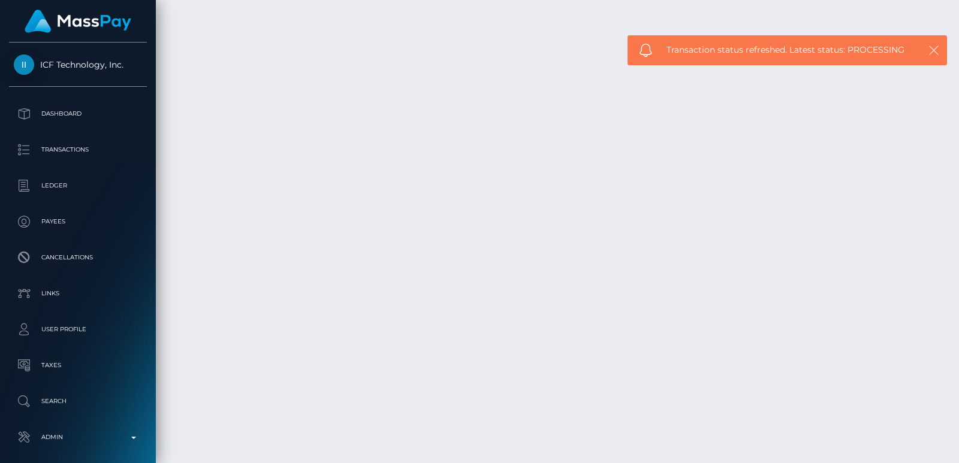
click at [934, 48] on icon "button" at bounding box center [934, 50] width 12 height 12
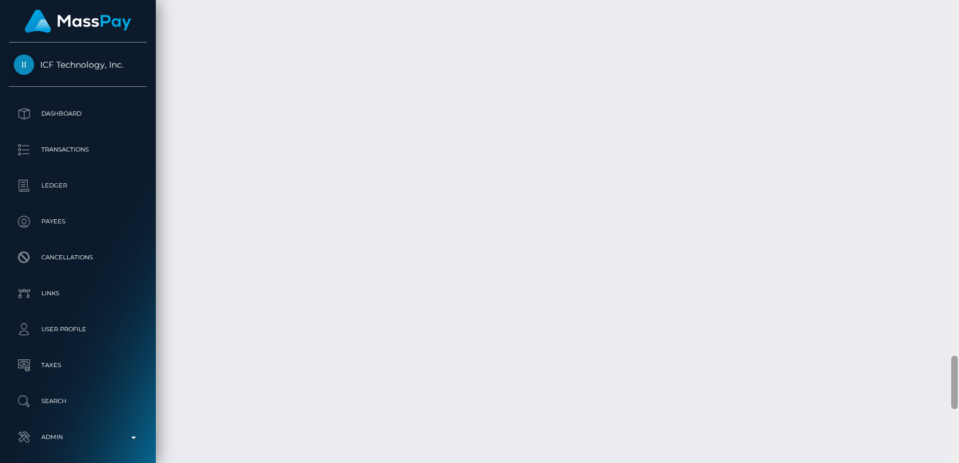
scroll to position [3091, 0]
click at [955, 134] on div at bounding box center [954, 231] width 9 height 463
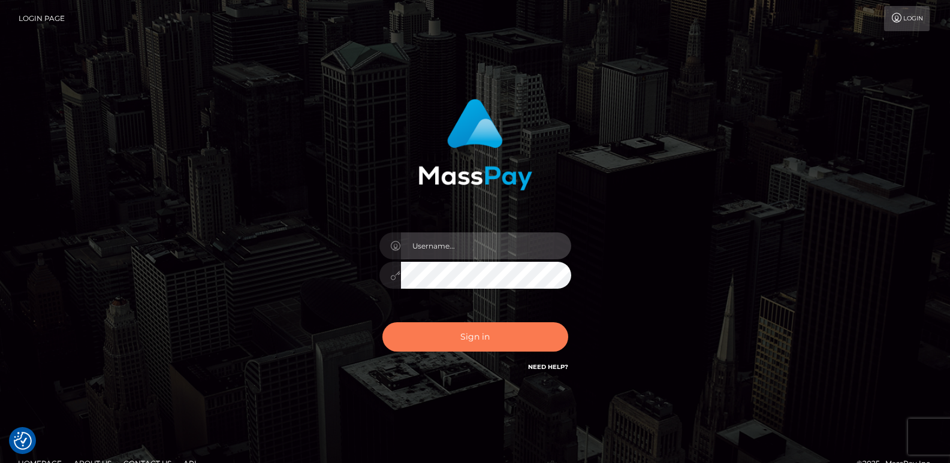
type input "[DOMAIN_NAME]"
click at [489, 328] on button "Sign in" at bounding box center [475, 337] width 186 height 29
type input "[DOMAIN_NAME]"
click at [481, 337] on button "Sign in" at bounding box center [475, 337] width 186 height 29
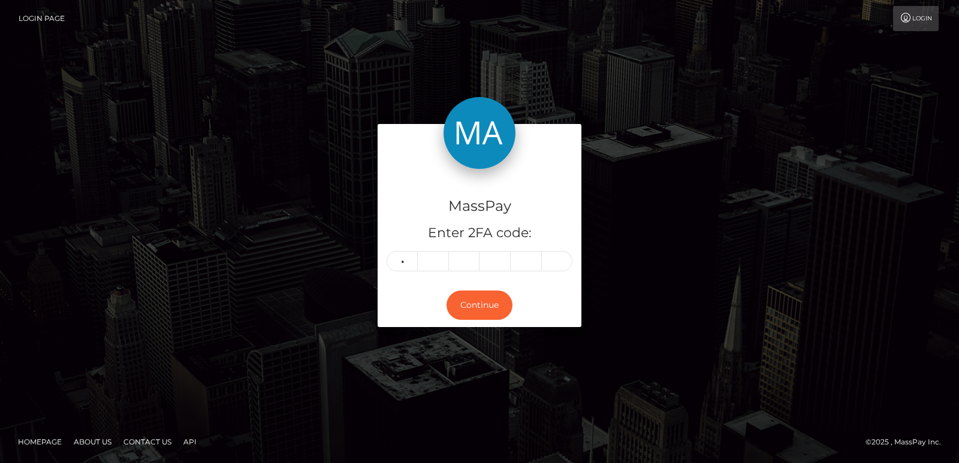
type input "2"
type input "6"
type input "3"
type input "1"
type input "9"
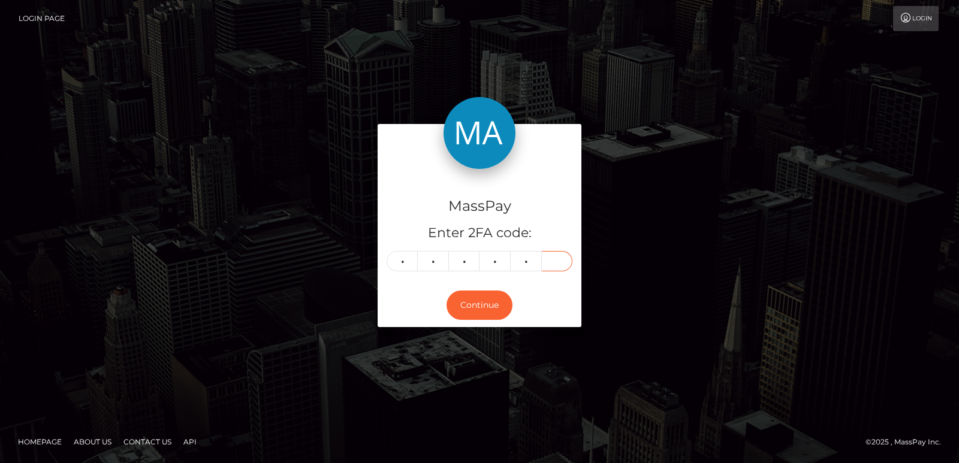
type input "1"
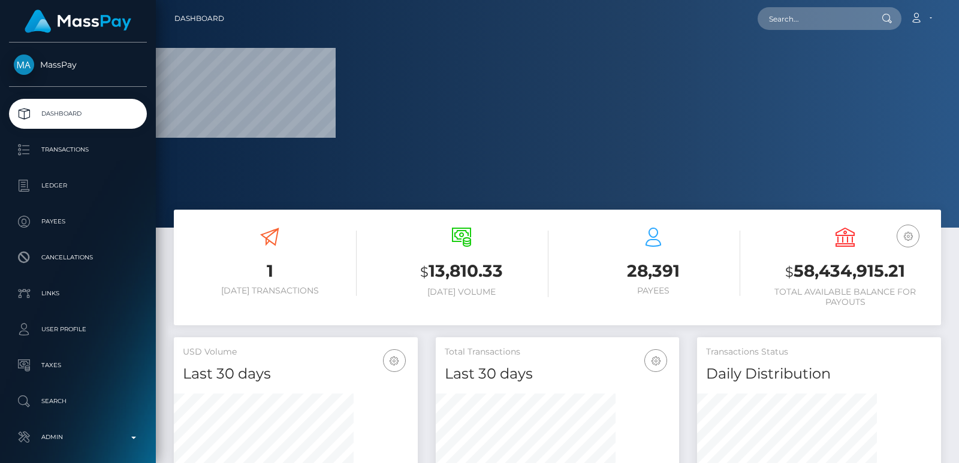
scroll to position [213, 243]
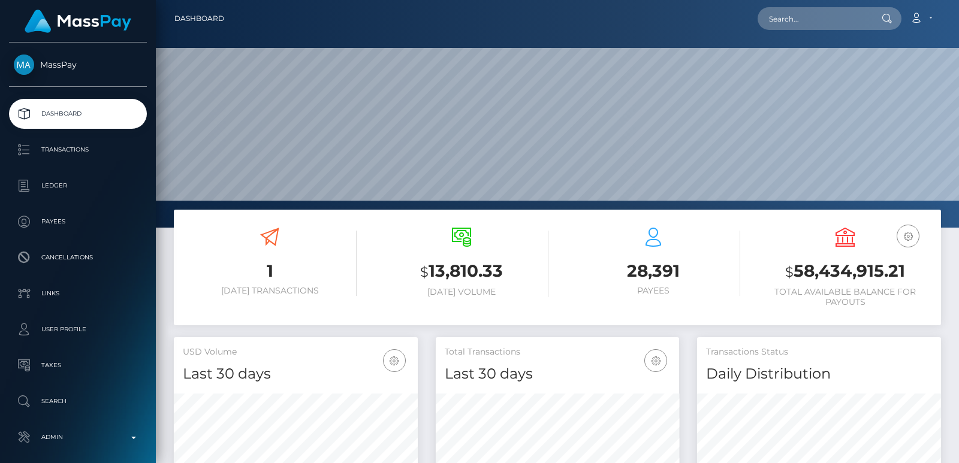
click at [794, 30] on div "Loading... Loading... Account Edit Profile Logout" at bounding box center [587, 18] width 707 height 25
click at [789, 20] on input "text" at bounding box center [814, 18] width 113 height 23
paste input "[EMAIL_ADDRESS][DOMAIN_NAME]"
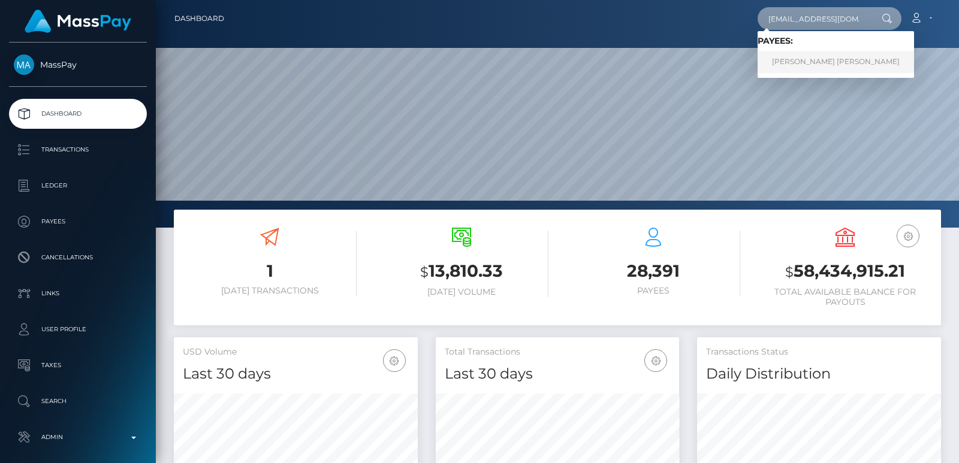
type input "[EMAIL_ADDRESS][DOMAIN_NAME]"
click at [793, 65] on link "[PERSON_NAME] [PERSON_NAME]" at bounding box center [836, 62] width 156 height 22
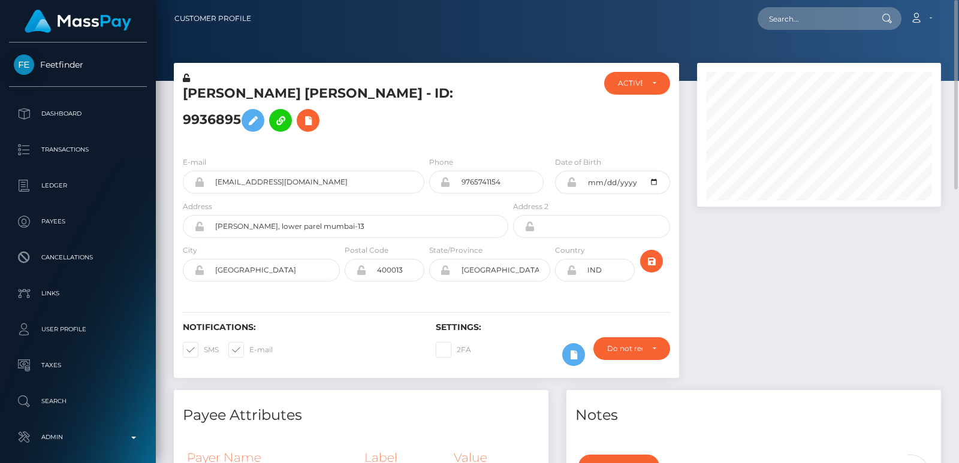
click at [205, 93] on h5 "[PERSON_NAME] [PERSON_NAME] - ID: 9936895" at bounding box center [342, 111] width 319 height 53
copy h5 "Mitali"
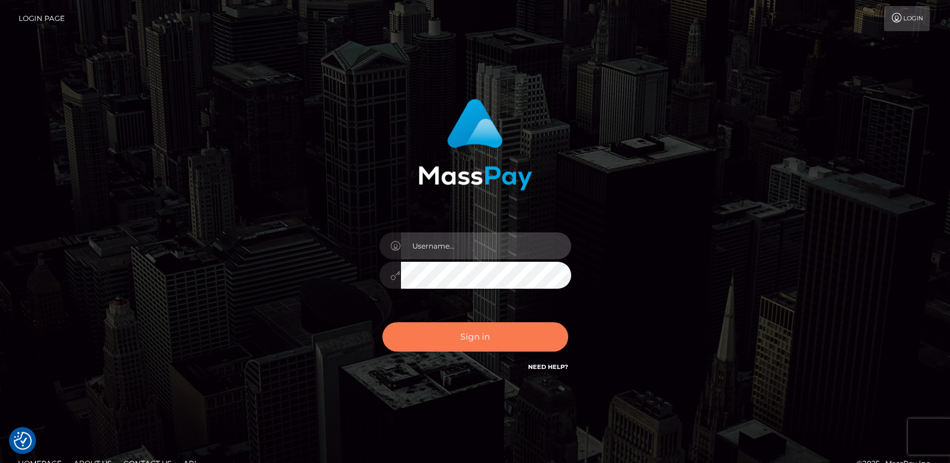
type input "[DOMAIN_NAME]"
click at [441, 329] on button "Sign in" at bounding box center [475, 337] width 186 height 29
type input "[DOMAIN_NAME]"
click at [437, 342] on button "Sign in" at bounding box center [475, 337] width 186 height 29
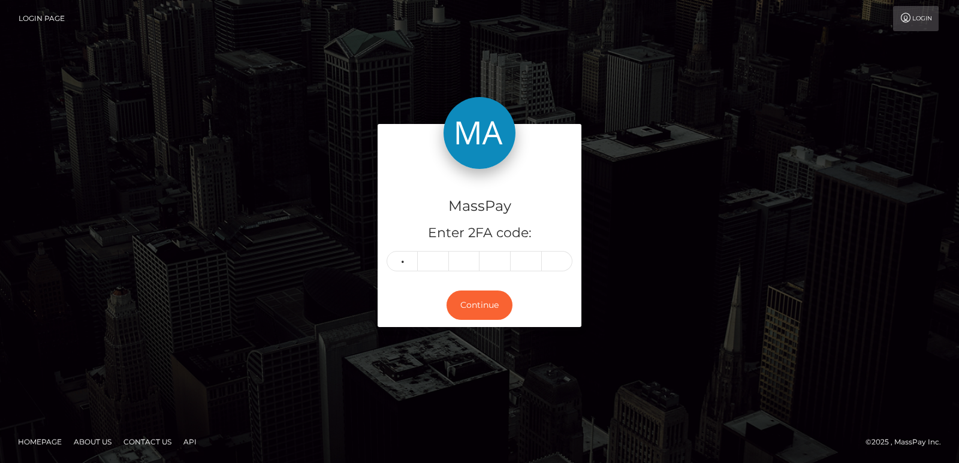
type input "9"
type input "7"
type input "0"
type input "5"
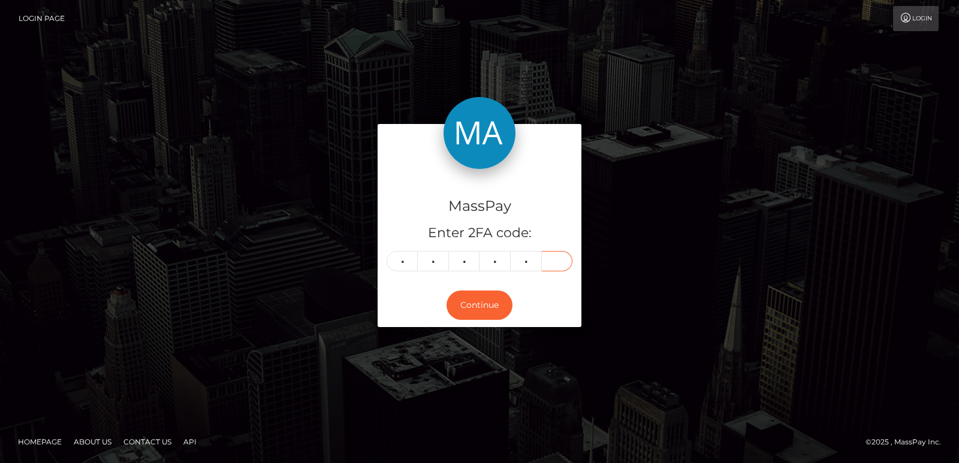
type input "6"
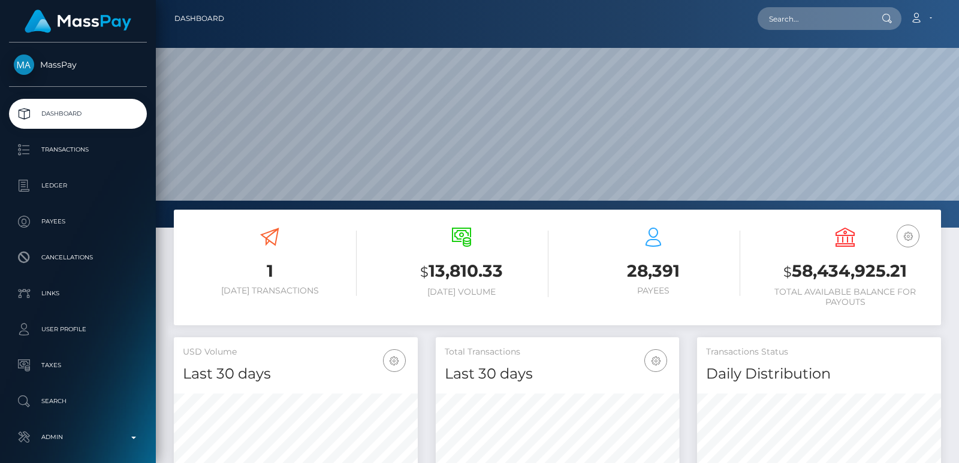
scroll to position [213, 243]
click at [794, 23] on input "text" at bounding box center [814, 18] width 113 height 23
paste input "[EMAIL_ADDRESS][DOMAIN_NAME]"
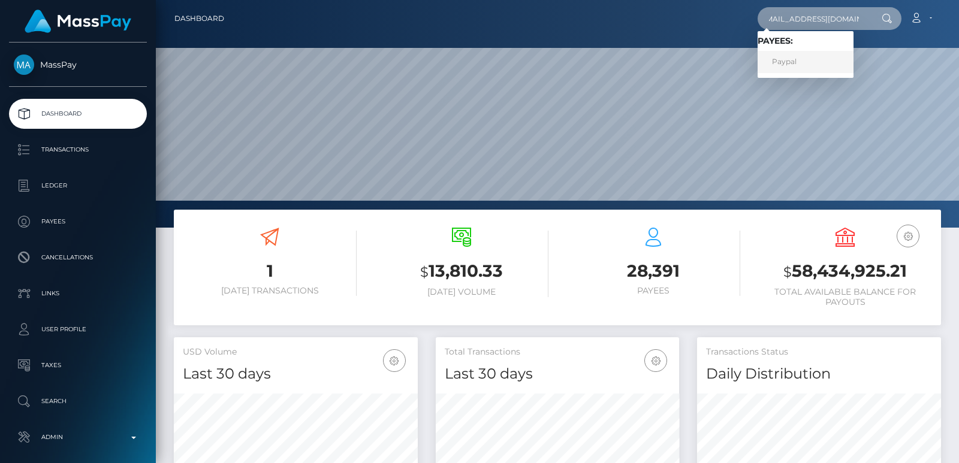
type input "[EMAIL_ADDRESS][DOMAIN_NAME]"
click at [787, 62] on link "Paypal" at bounding box center [806, 62] width 96 height 22
